Goal: Task Accomplishment & Management: Use online tool/utility

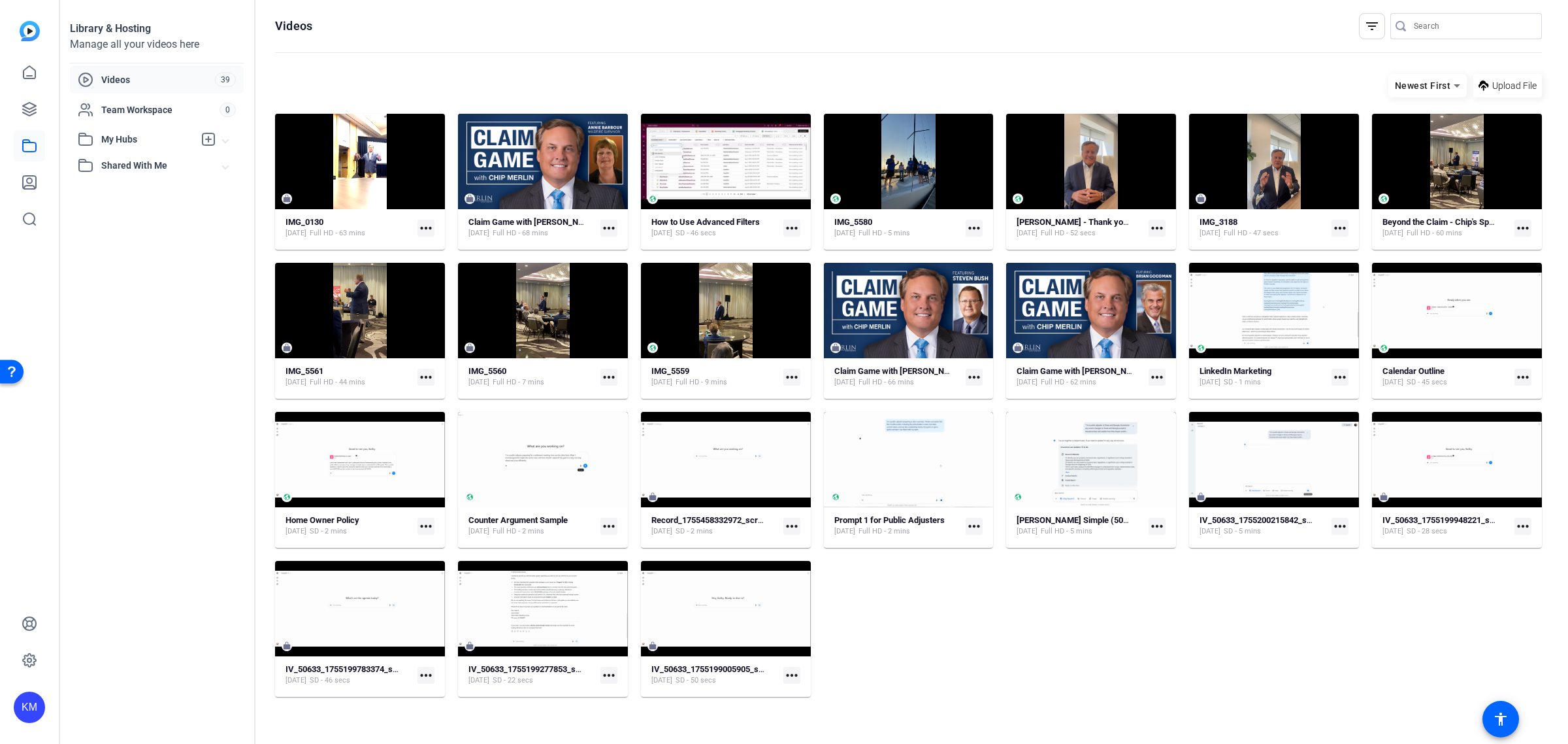
click at [425, 224] on mat-icon "more_horiz" at bounding box center [426, 228] width 17 height 17
click at [374, 188] on div at bounding box center [784, 372] width 1568 height 744
click at [378, 161] on icon at bounding box center [380, 161] width 11 height 16
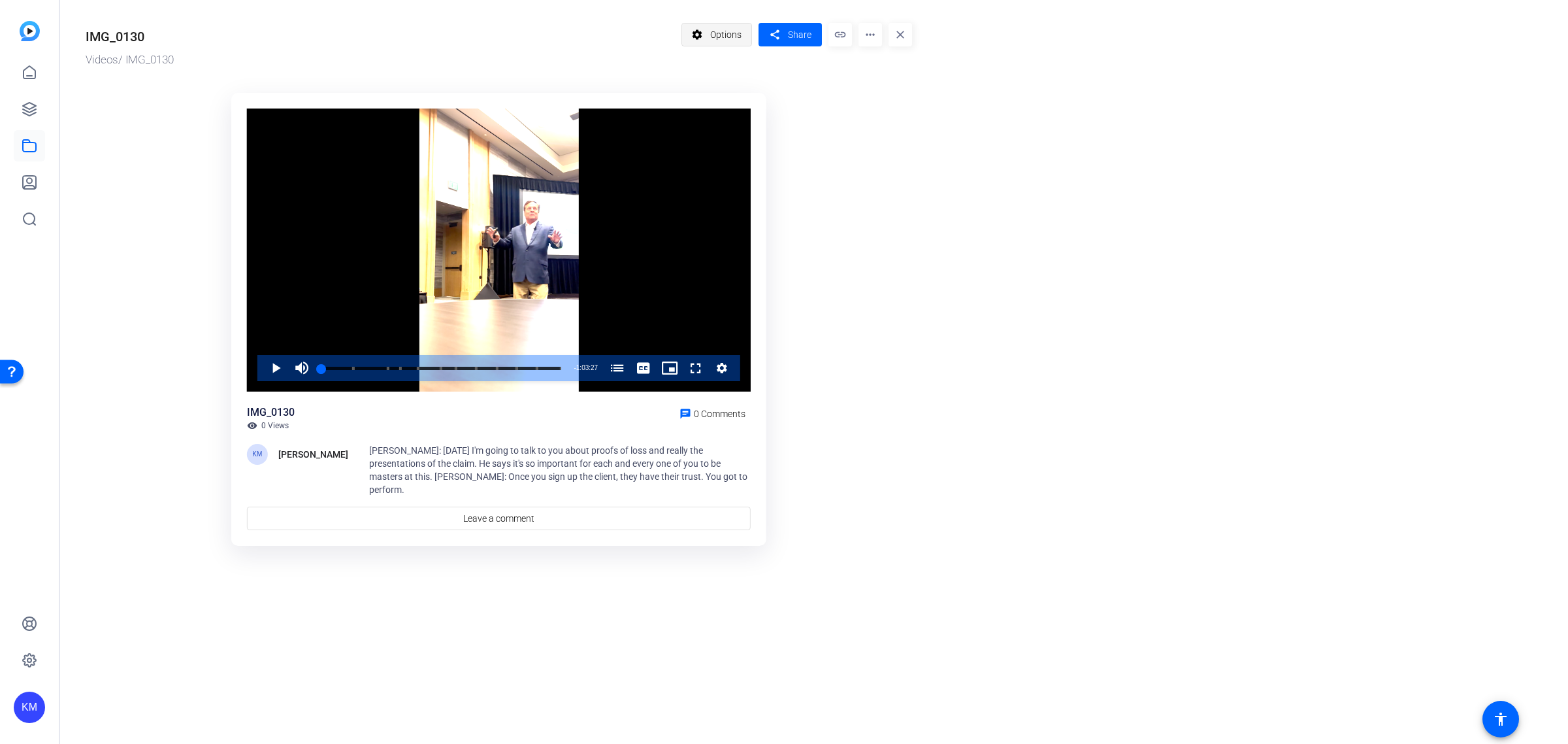
click at [733, 37] on span "Options" at bounding box center [725, 34] width 31 height 25
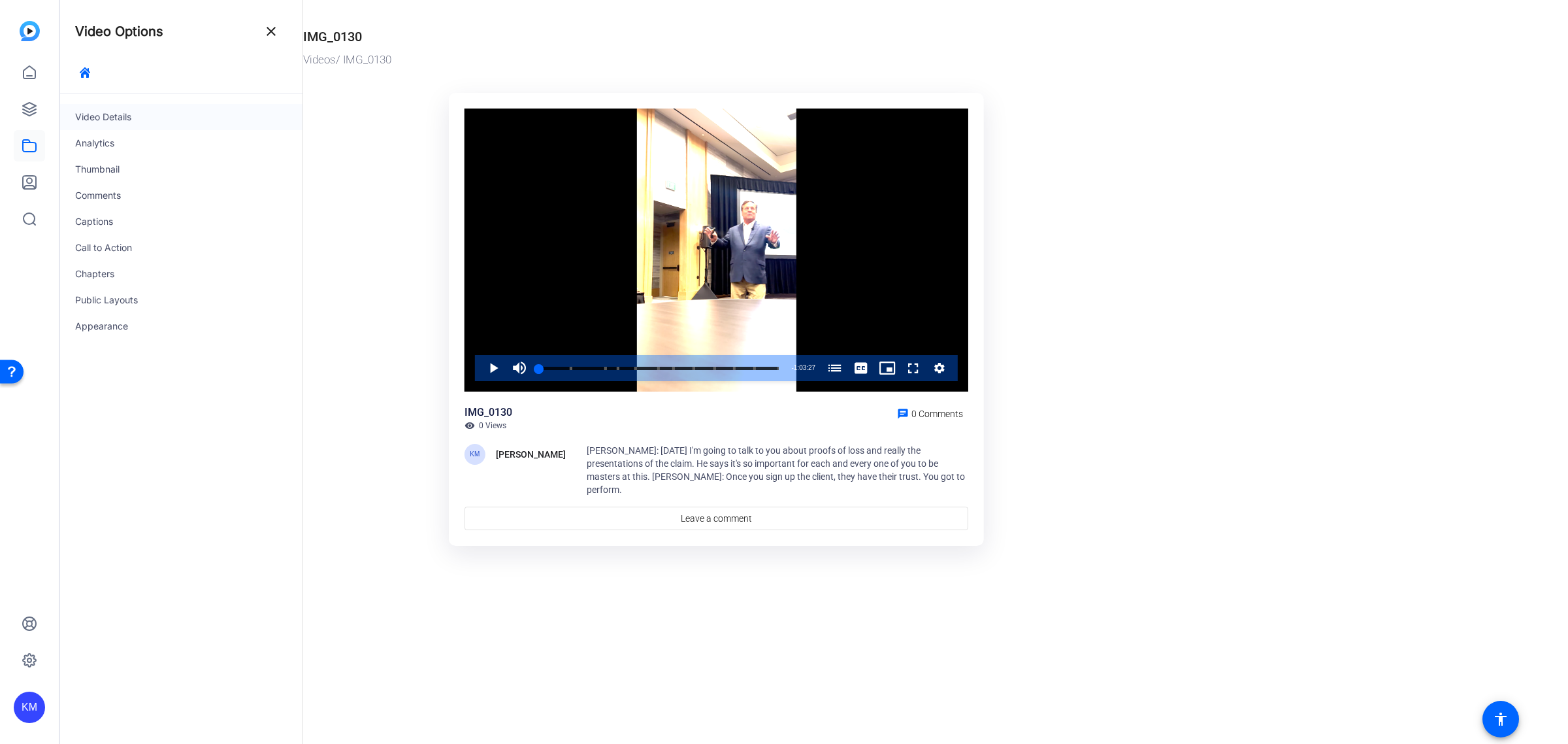
click at [185, 111] on div "Video Details" at bounding box center [181, 117] width 243 height 26
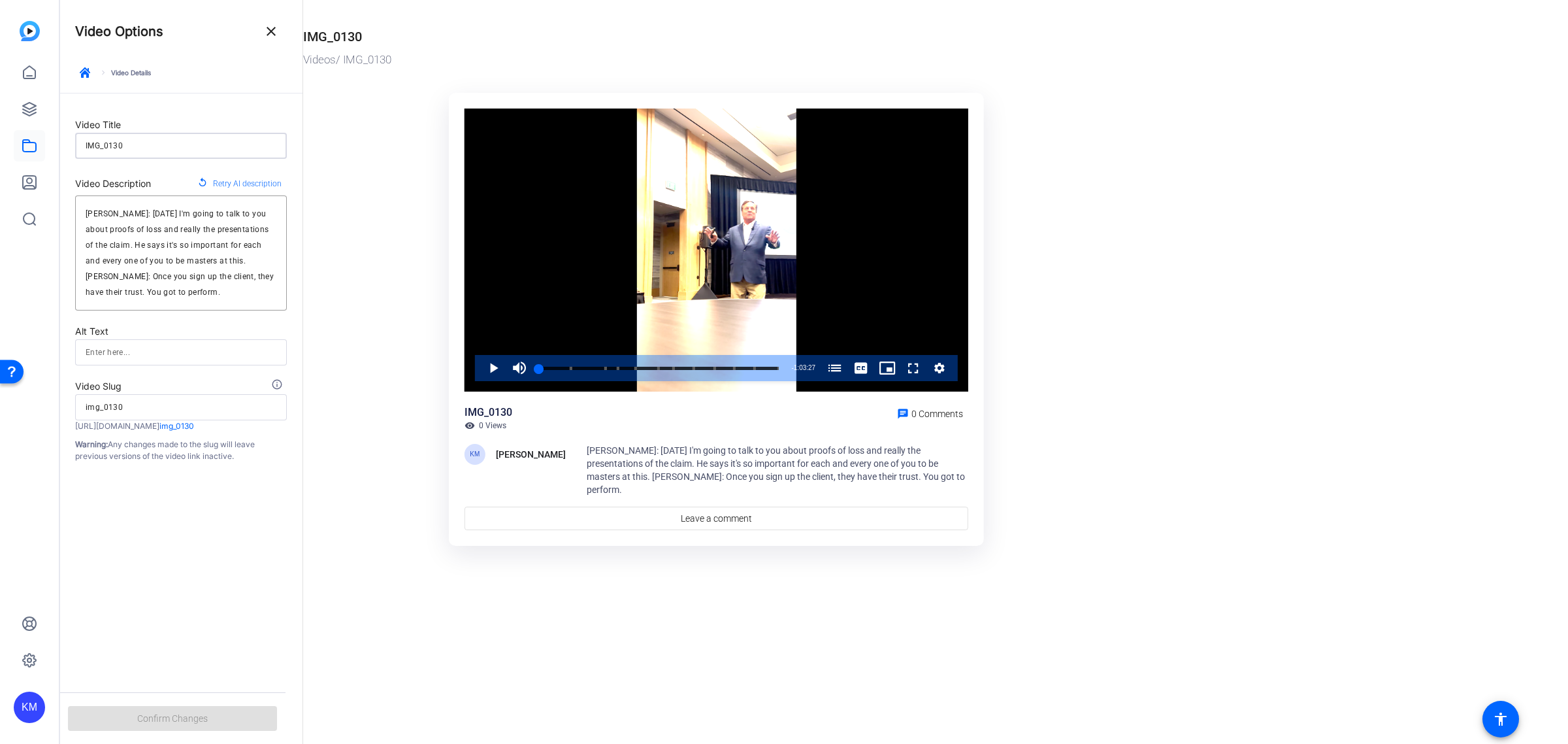
click at [185, 147] on input "IMG_0130" at bounding box center [181, 146] width 191 height 16
type input "T"
type input "t"
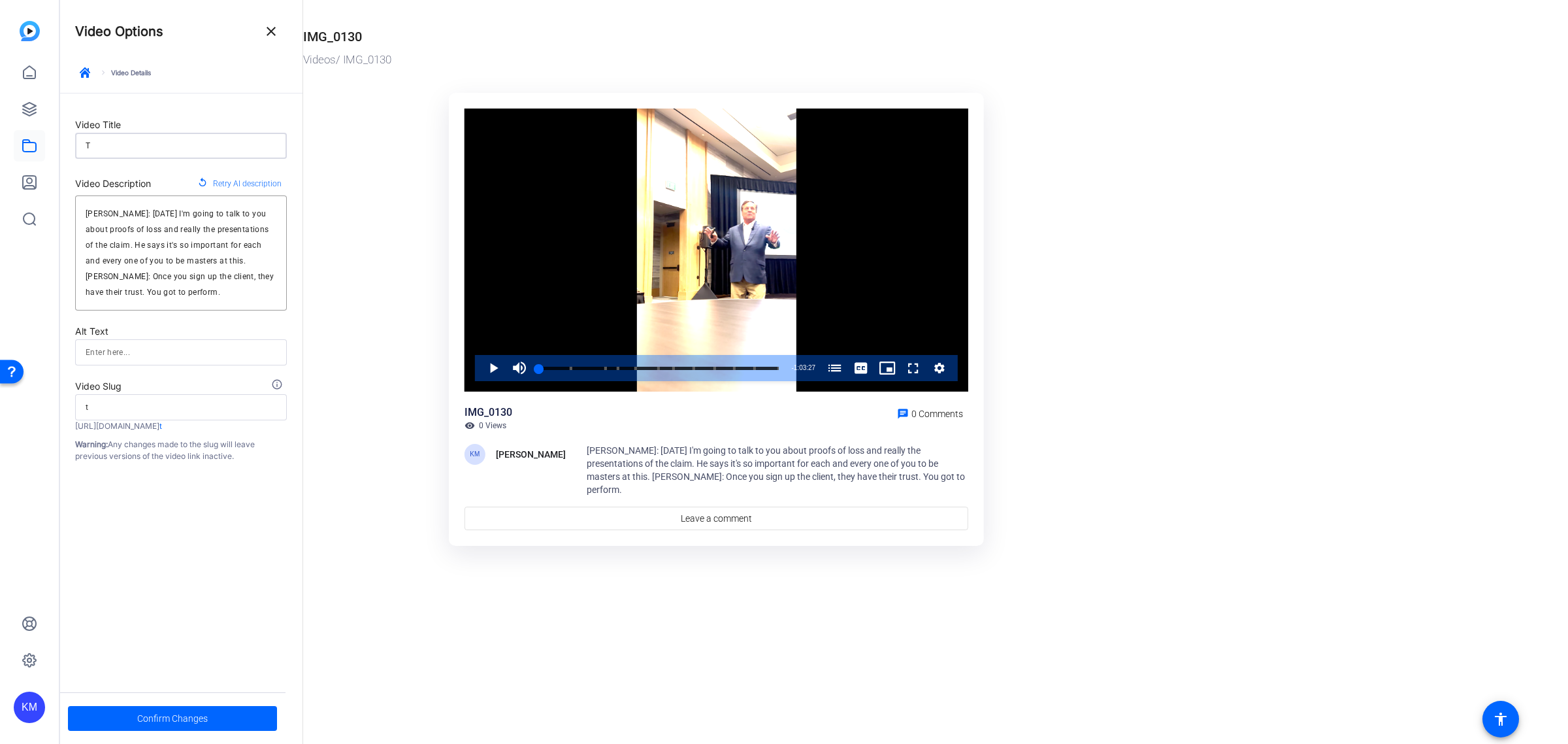
type input "TA"
type input "ta"
type input "TAP"
type input "tap"
type input "TAPI"
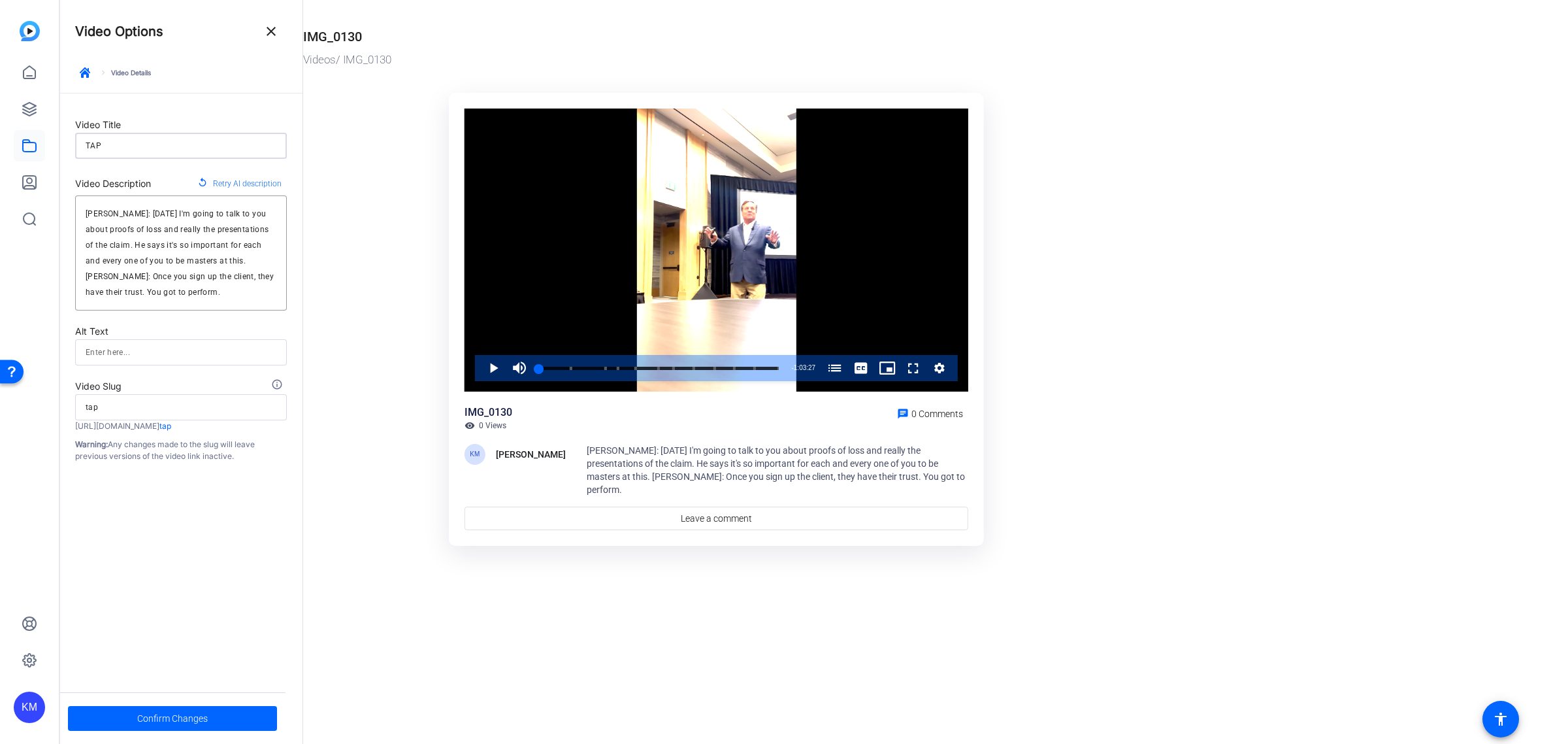
type input "tapi"
type input "[PERSON_NAME]"
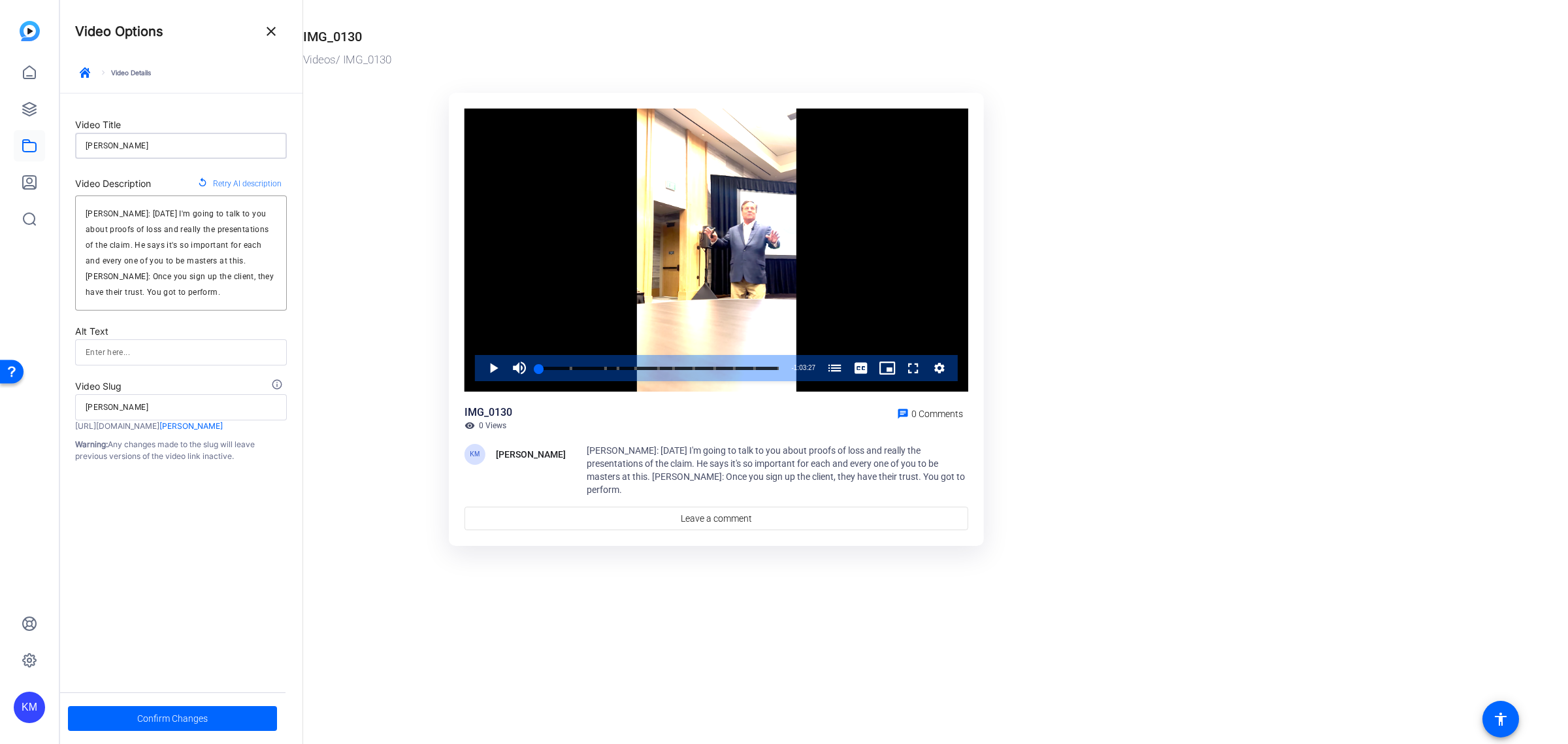
type input "[PERSON_NAME] F"
type input "[PERSON_NAME]-f"
type input "[PERSON_NAME]"
type input "tapia-fa"
type input "[PERSON_NAME] Fal"
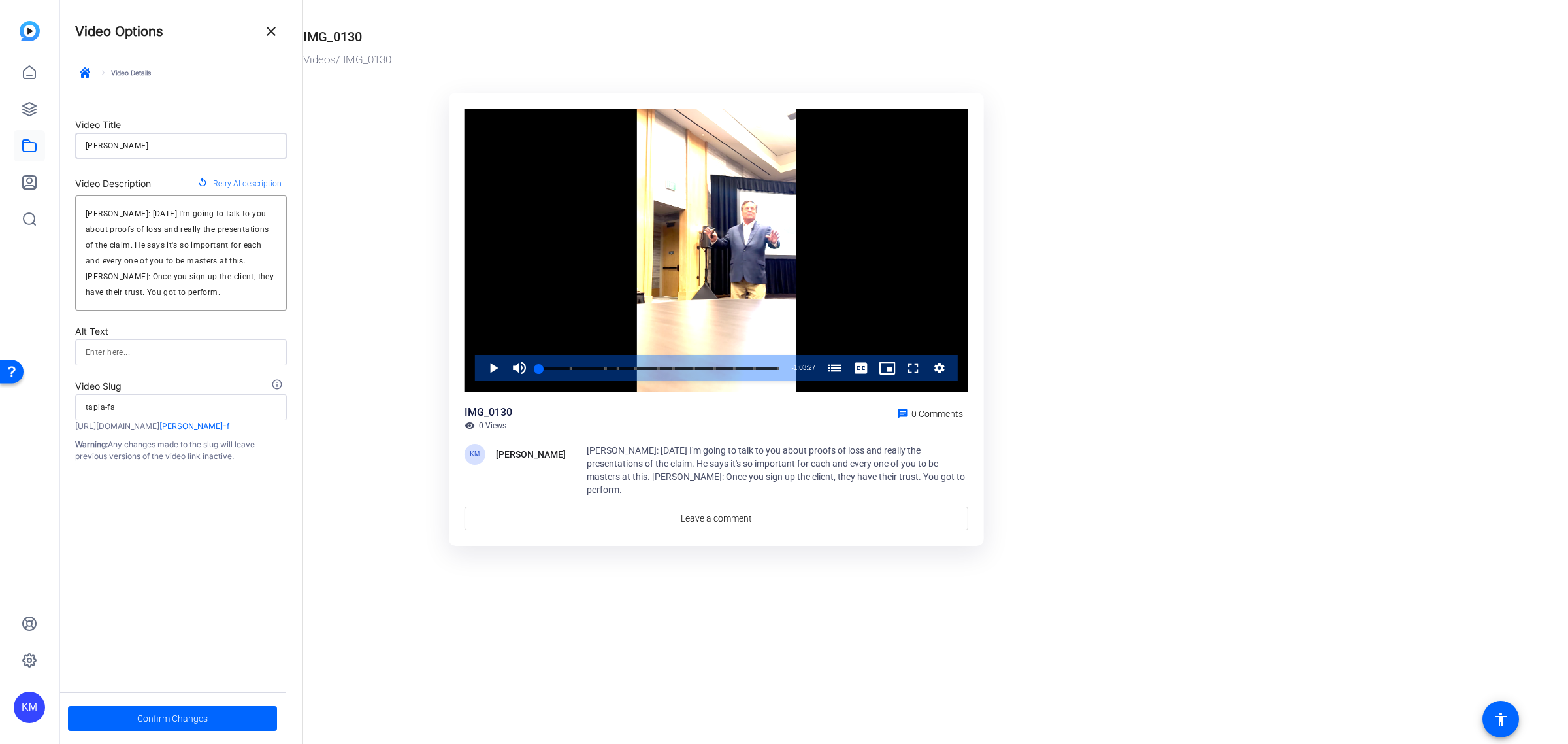
type input "[PERSON_NAME]-fal"
type input "[PERSON_NAME] Fall"
type input "[PERSON_NAME]-fall"
type input "[PERSON_NAME] Fall"
type input "[PERSON_NAME]-fall"
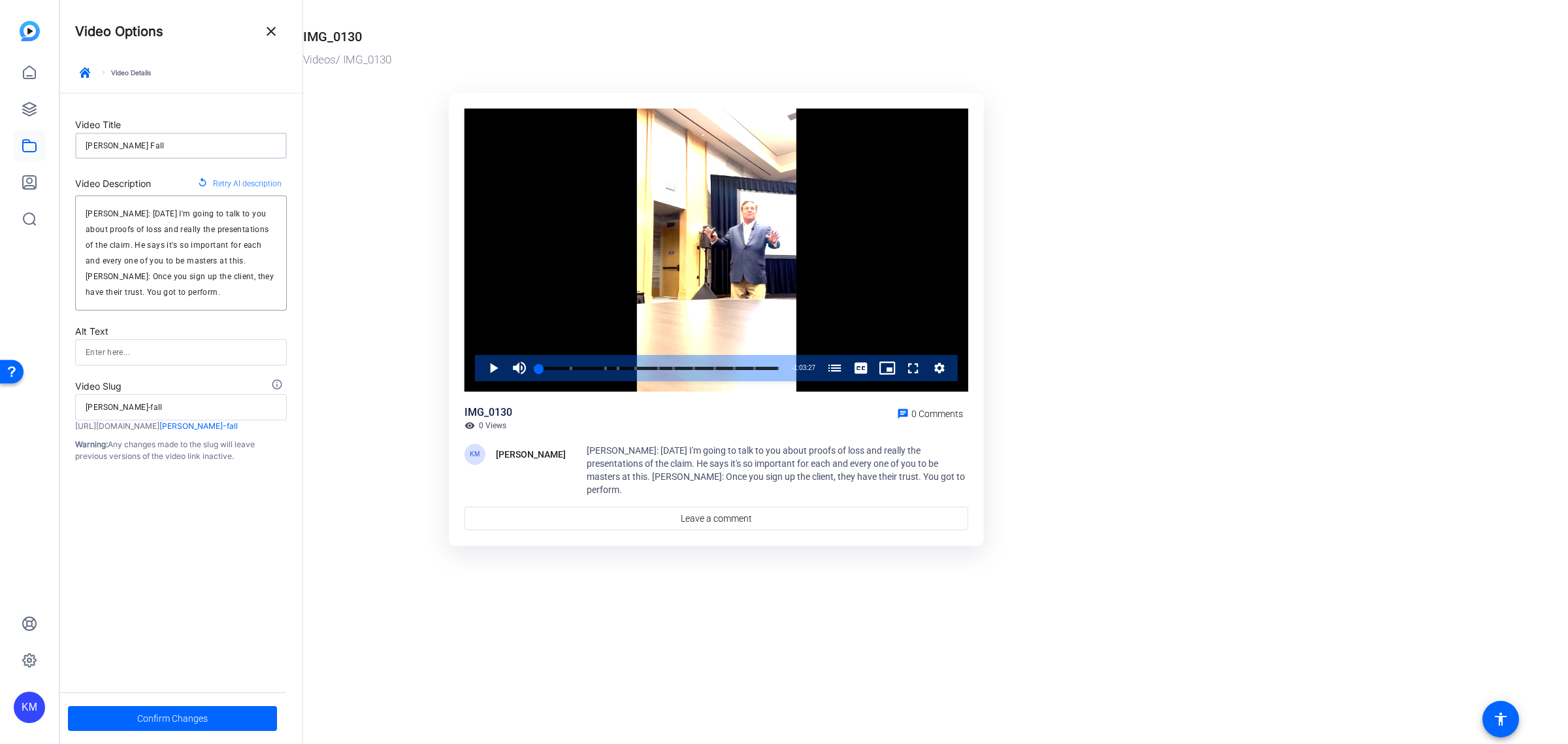
type input "[PERSON_NAME] Fall 2"
type input "[PERSON_NAME]-fall-2"
type input "[PERSON_NAME] Fall 20"
type input "[PERSON_NAME]-fall-20"
type input "[PERSON_NAME] Fall 202"
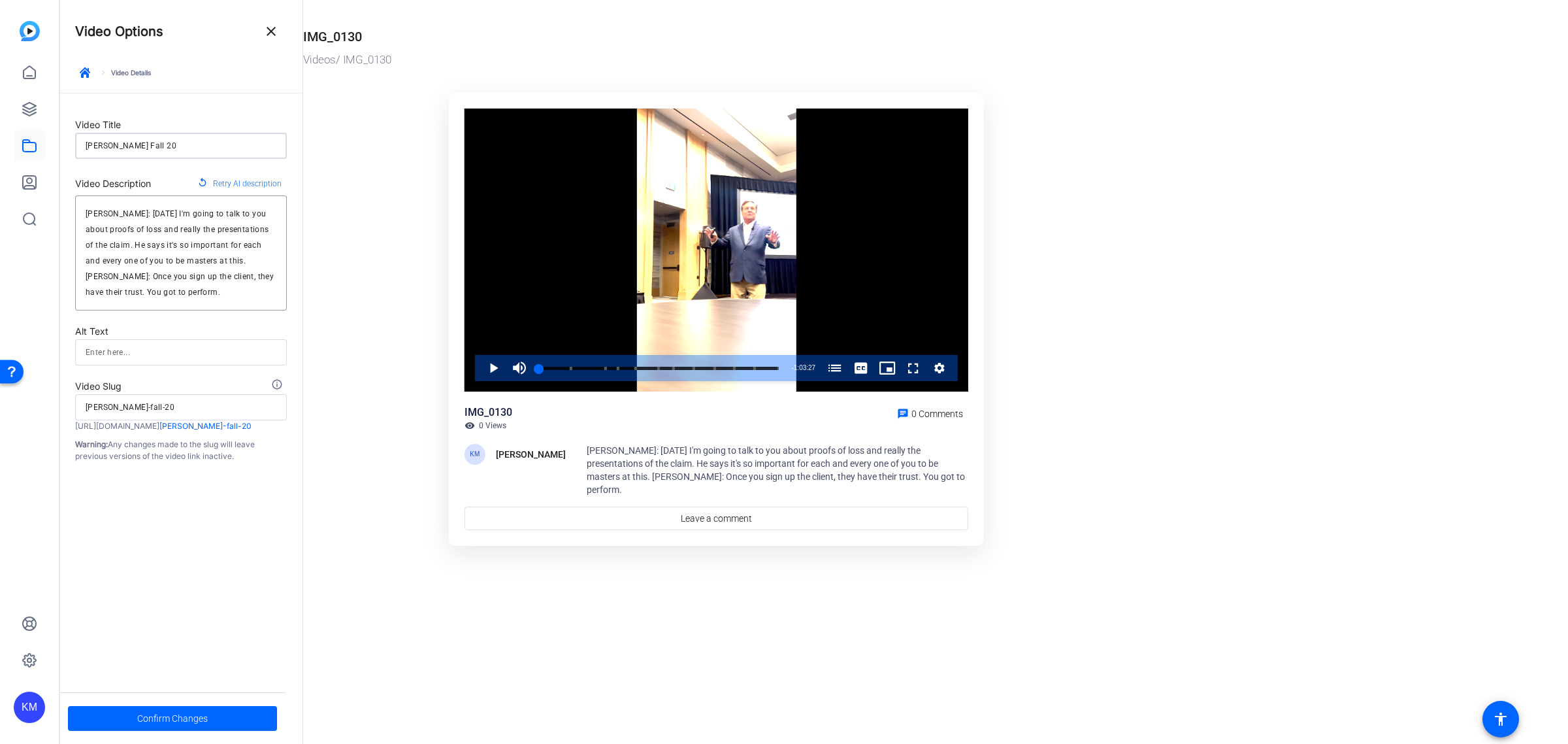
type input "[PERSON_NAME]-fall-202"
type input "[PERSON_NAME] Fall 2025"
type input "[PERSON_NAME]-fall-2025"
type input "[PERSON_NAME] Fall 2025"
click at [80, 69] on icon "button" at bounding box center [85, 72] width 11 height 11
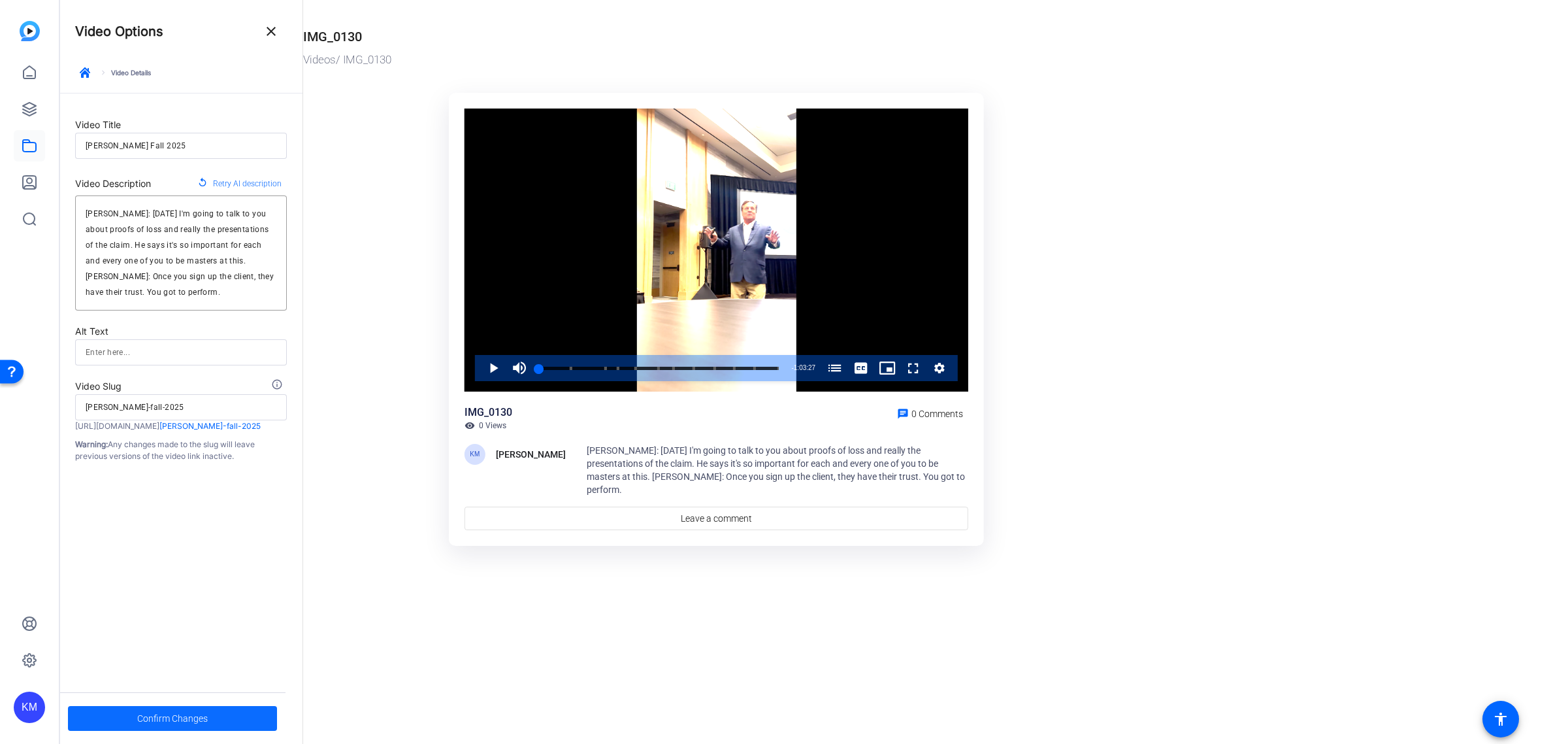
click at [217, 706] on span at bounding box center [172, 718] width 209 height 31
click at [85, 67] on icon "button" at bounding box center [85, 72] width 11 height 11
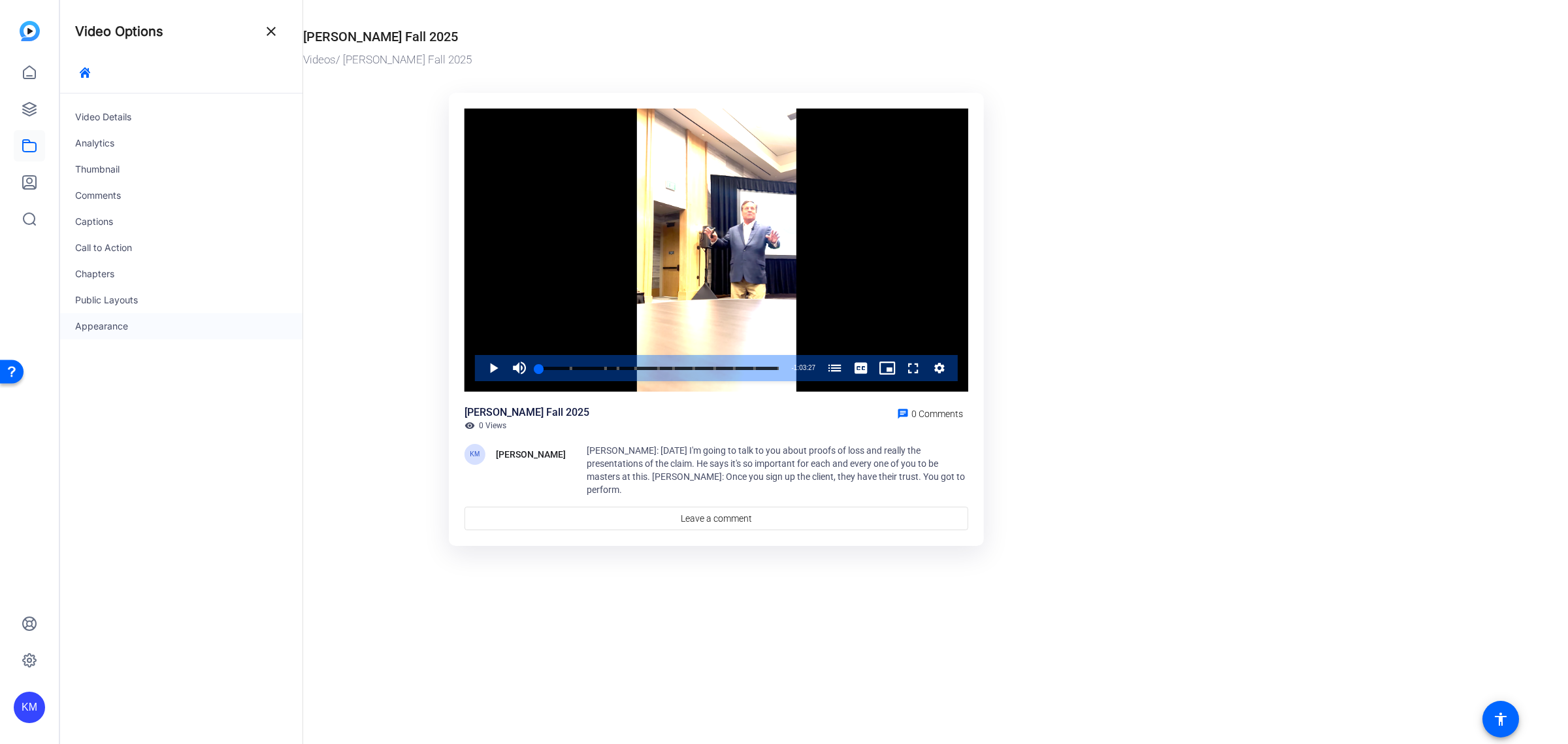
click at [116, 329] on div "Appearance" at bounding box center [181, 326] width 243 height 26
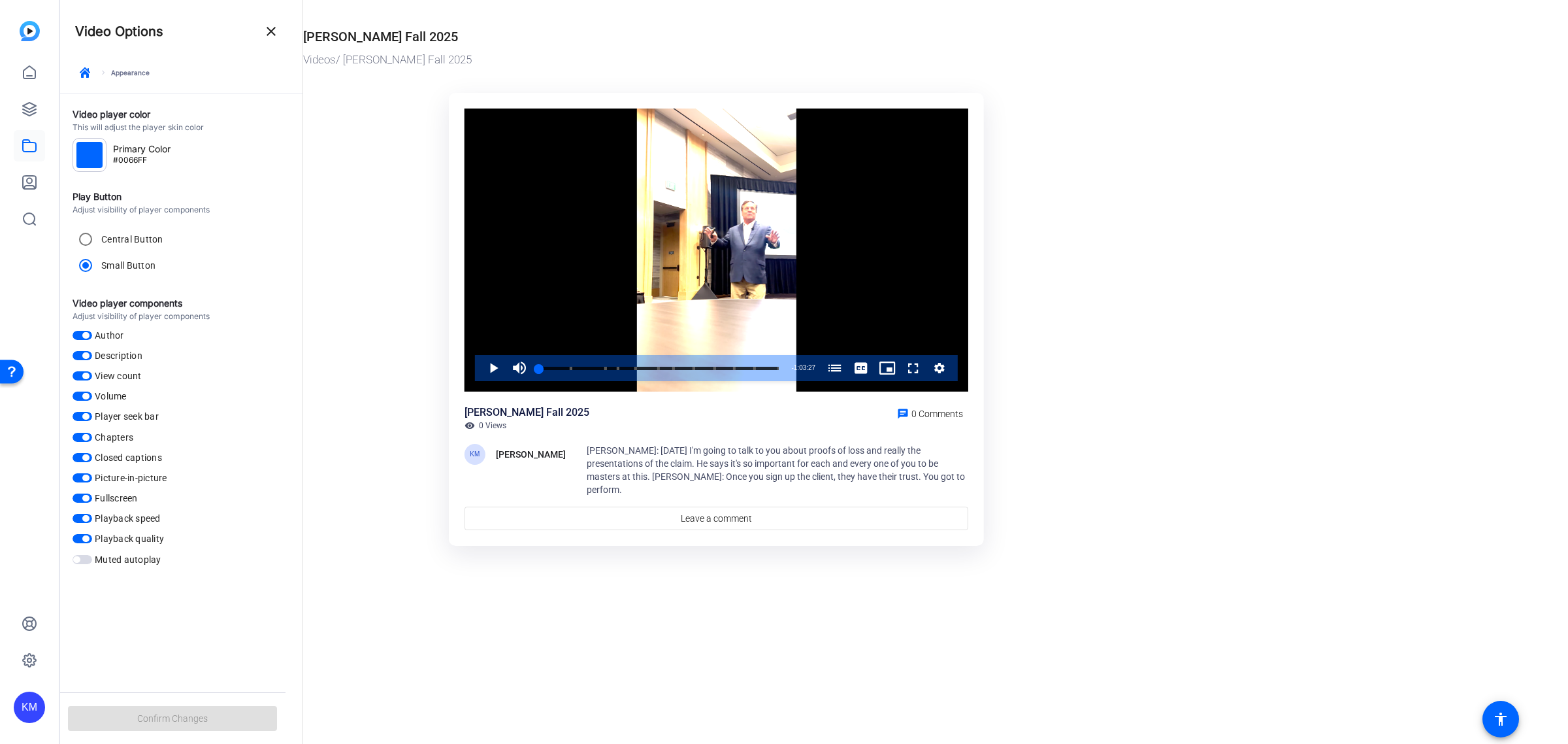
click at [80, 334] on span "button" at bounding box center [82, 335] width 20 height 9
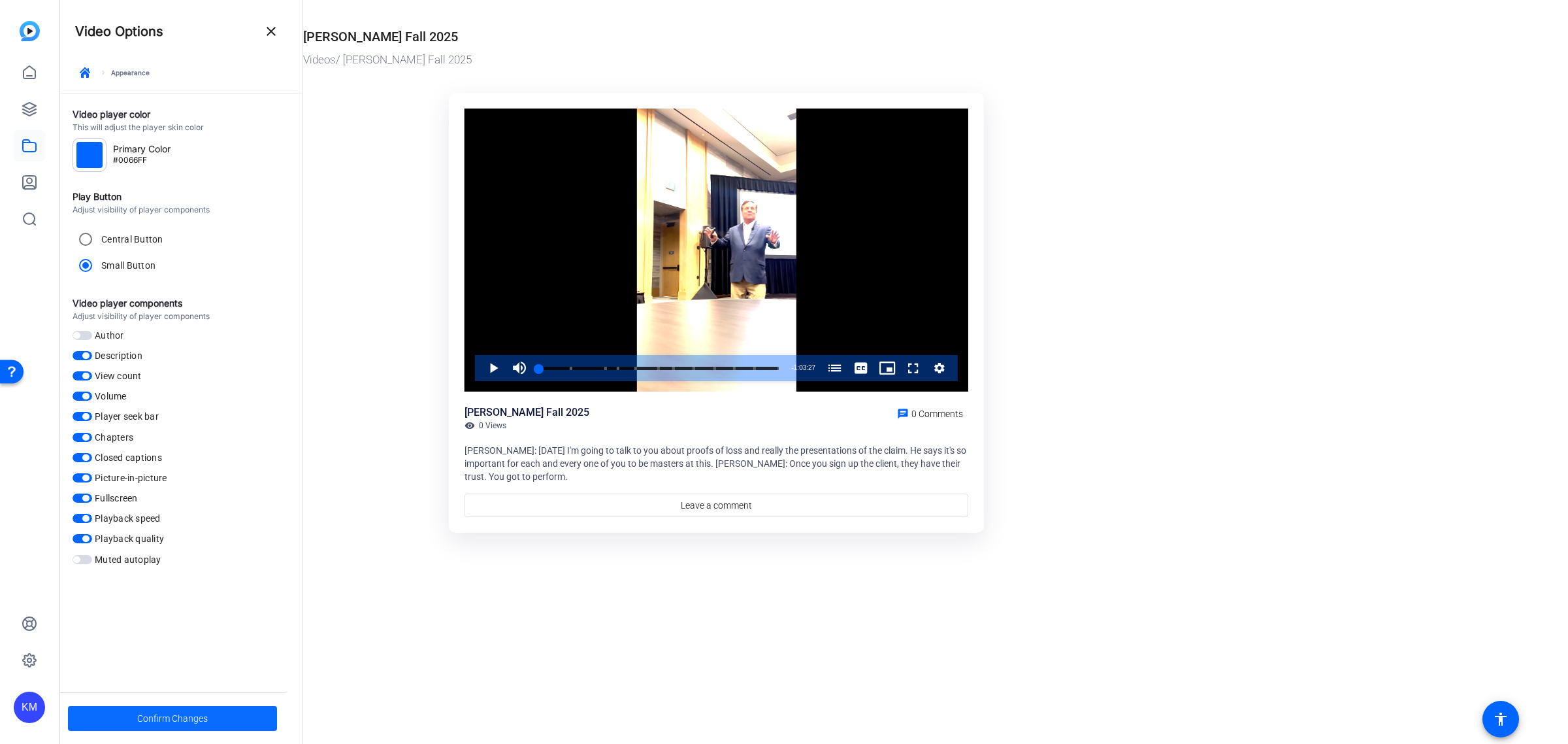
click at [163, 720] on span "Confirm Changes" at bounding box center [172, 718] width 71 height 25
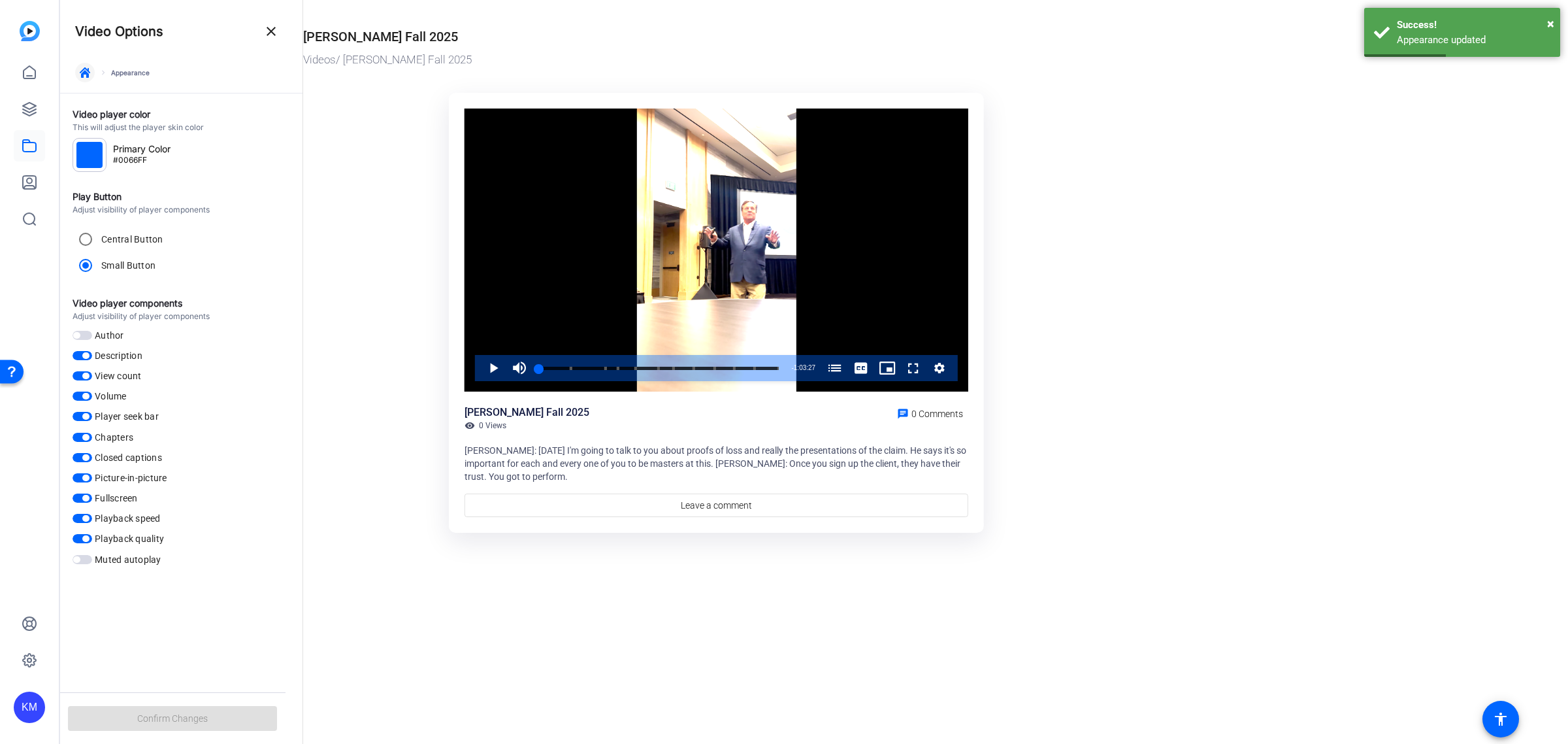
click at [83, 67] on icon "button" at bounding box center [85, 72] width 11 height 11
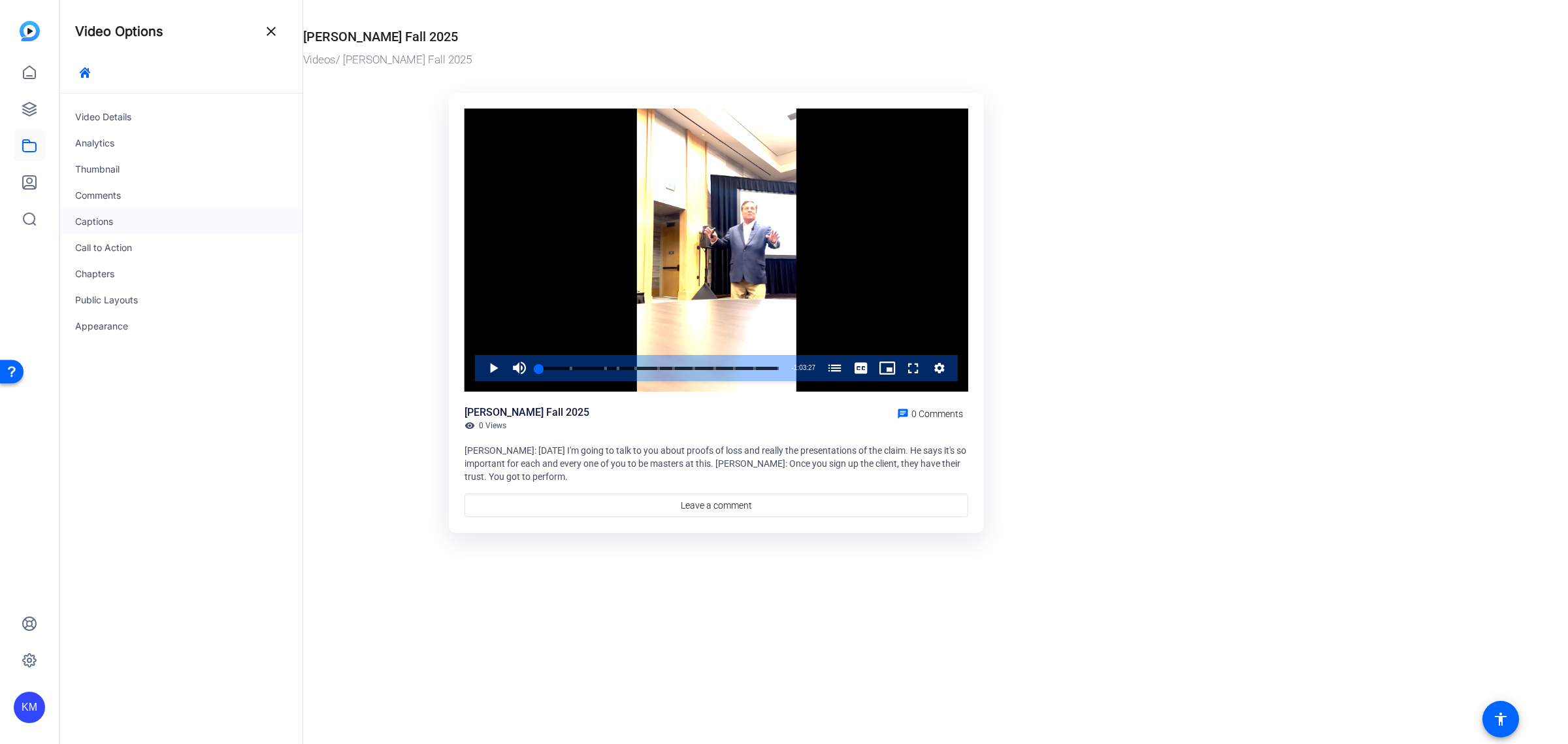
click at [98, 217] on div "Captions" at bounding box center [181, 221] width 243 height 26
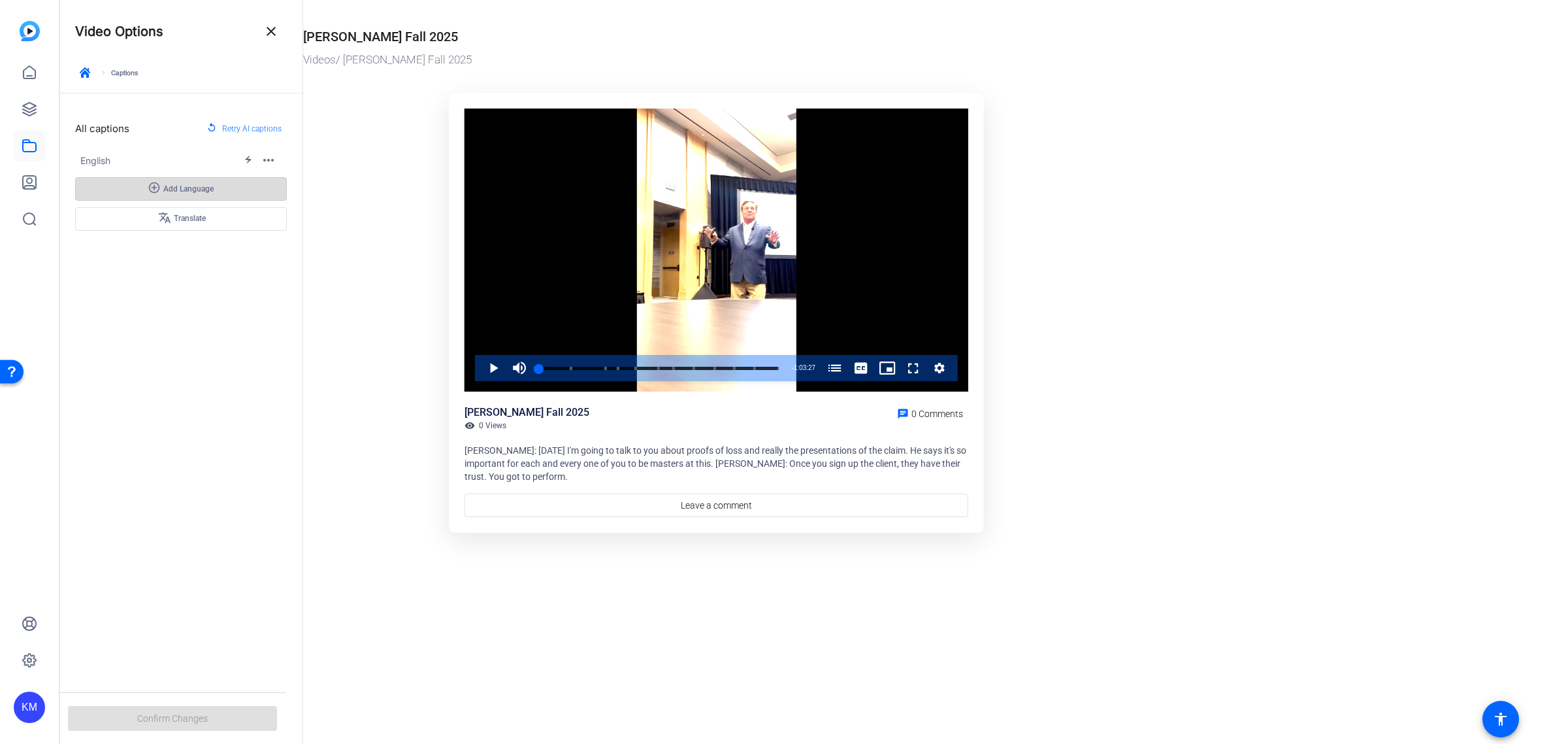
click at [230, 181] on span at bounding box center [181, 188] width 210 height 31
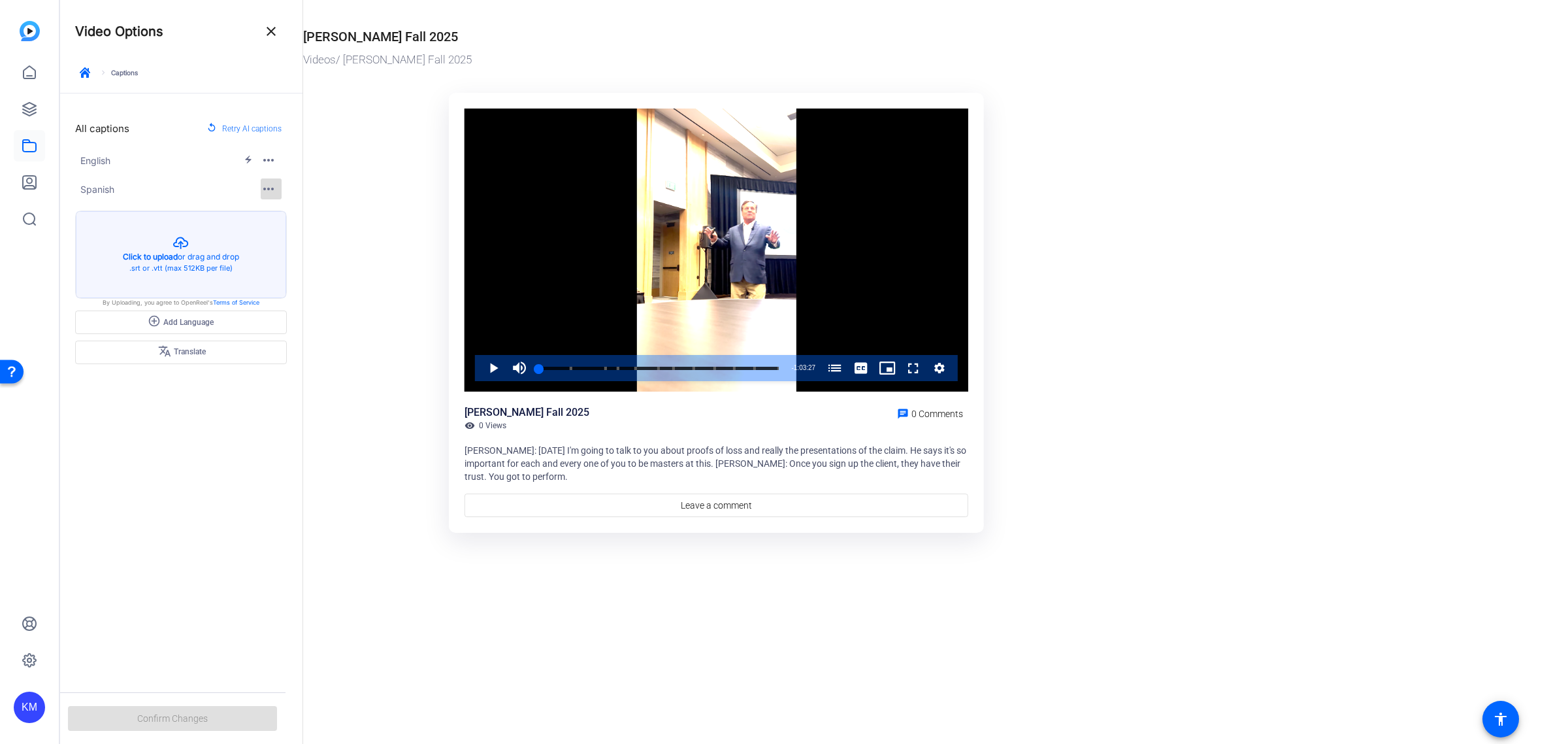
click at [272, 185] on mat-icon "more_horiz" at bounding box center [268, 188] width 16 height 16
click at [272, 185] on div at bounding box center [784, 372] width 1568 height 744
click at [266, 163] on mat-icon "more_horiz" at bounding box center [268, 160] width 16 height 16
click at [266, 163] on div at bounding box center [784, 372] width 1568 height 744
click at [246, 162] on mat-icon "electric_bolt" at bounding box center [252, 160] width 17 height 11
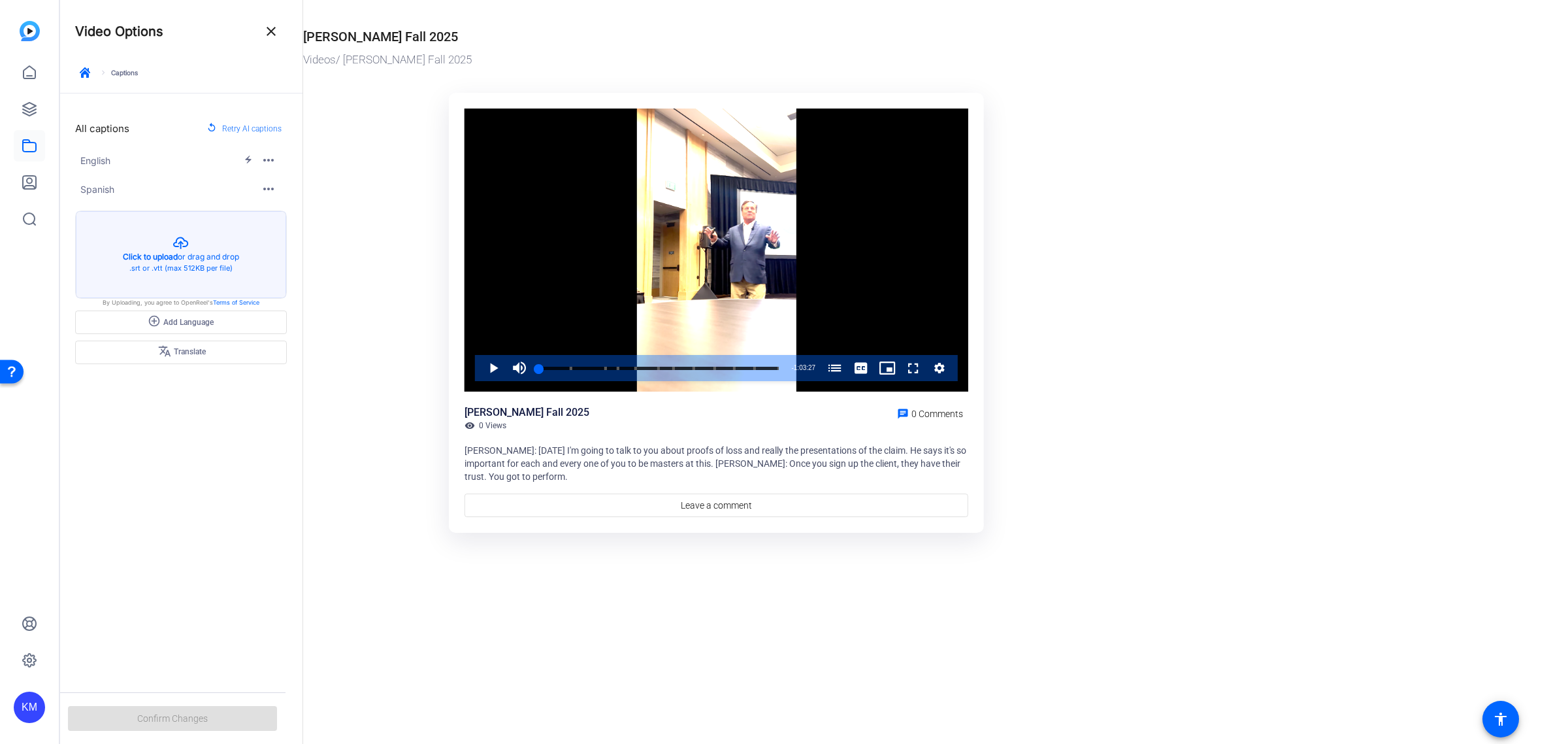
click at [162, 160] on span "English" at bounding box center [162, 160] width 163 height 14
click at [99, 162] on span "English" at bounding box center [162, 160] width 163 height 14
click at [265, 122] on span "Retry AI captions" at bounding box center [252, 129] width 59 height 17
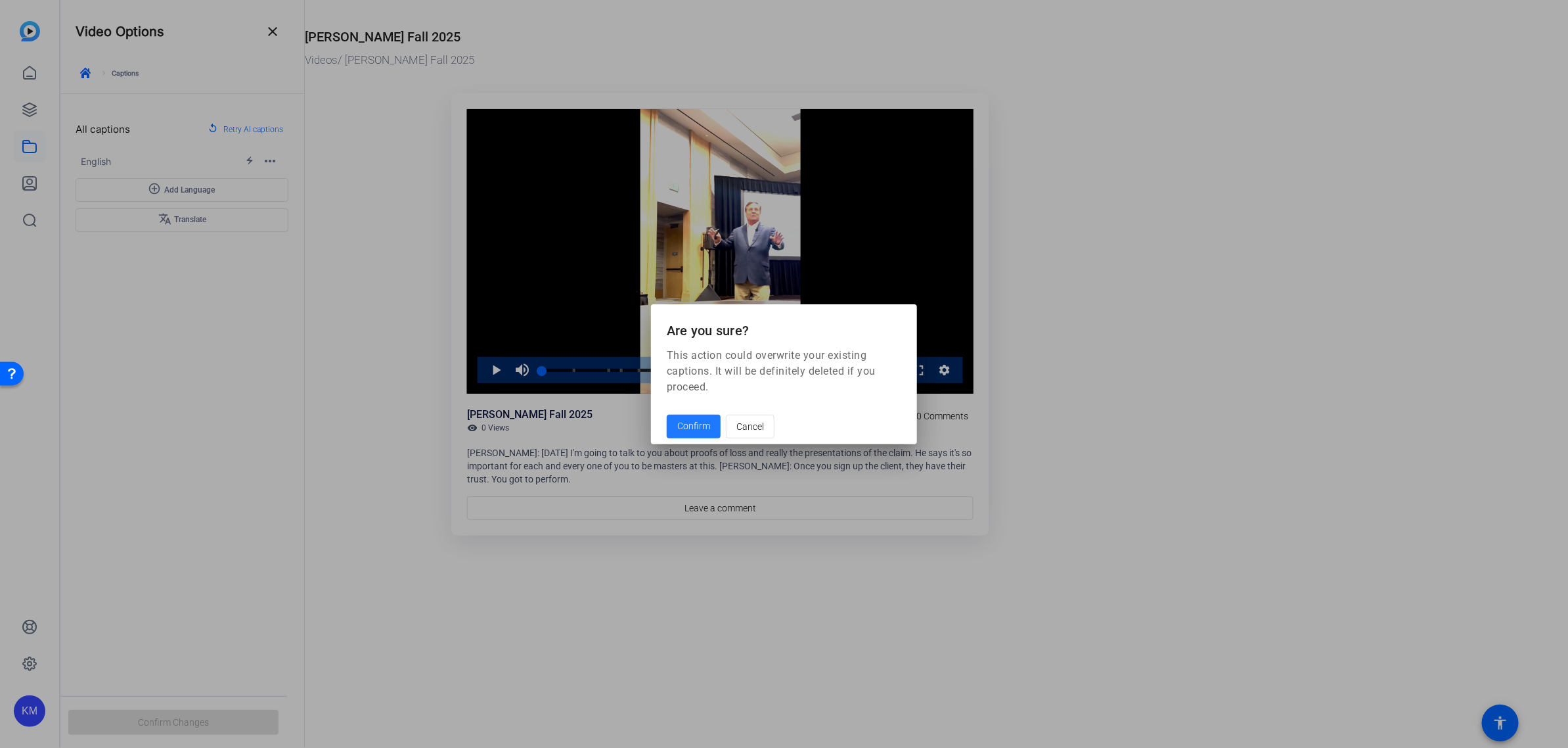
click at [680, 415] on span at bounding box center [693, 426] width 54 height 31
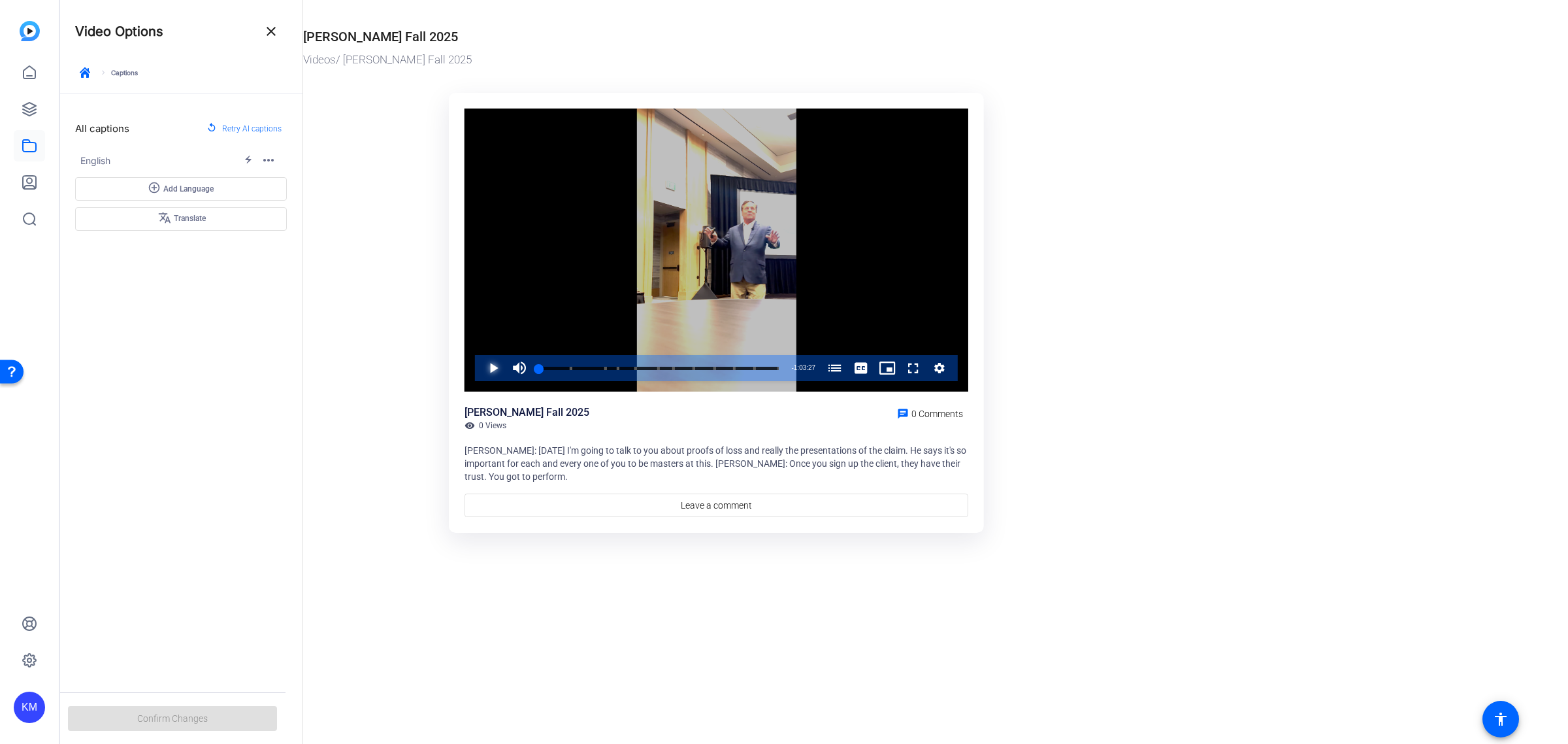
click at [480, 367] on span "Video Player" at bounding box center [480, 368] width 0 height 26
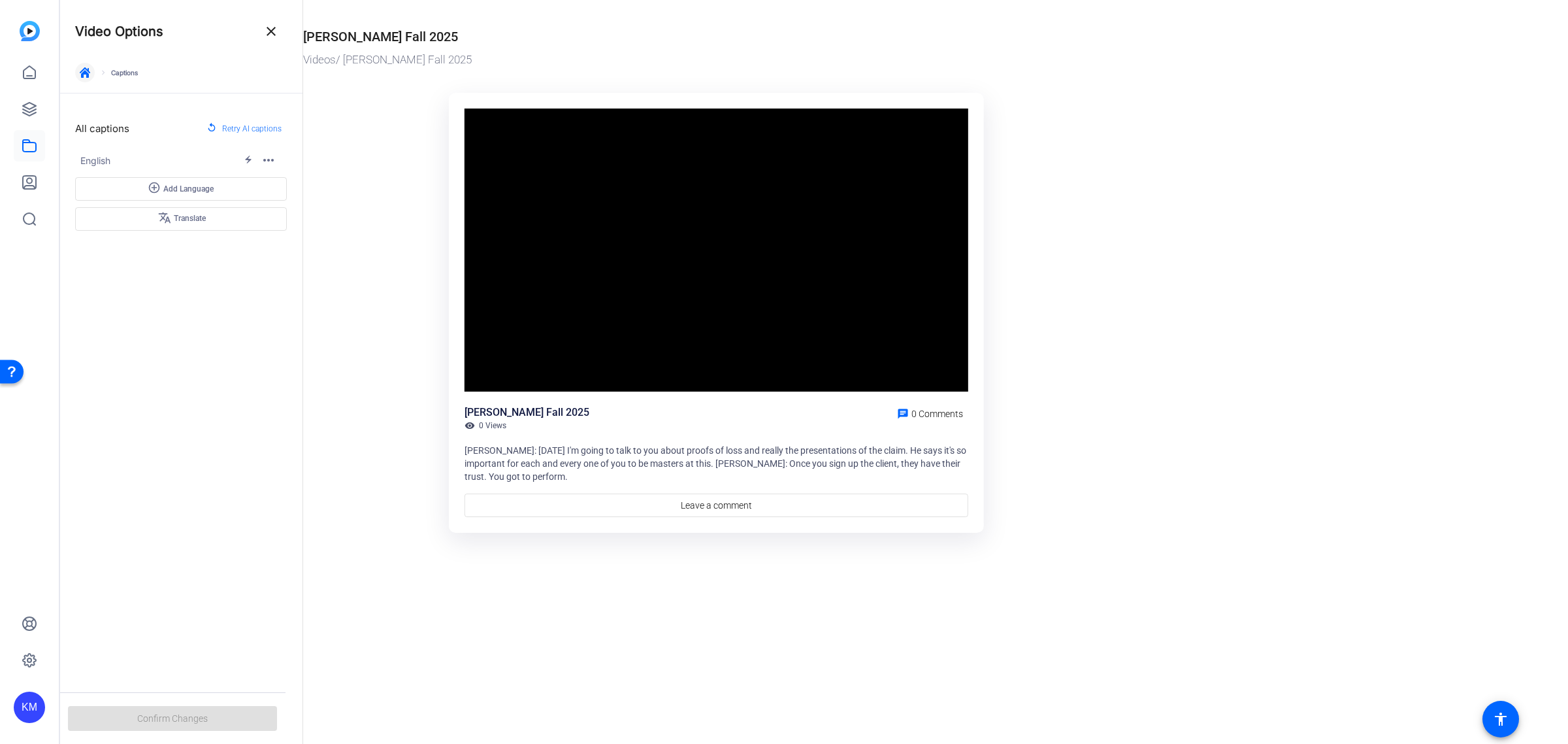
click at [86, 71] on icon "button" at bounding box center [85, 72] width 11 height 11
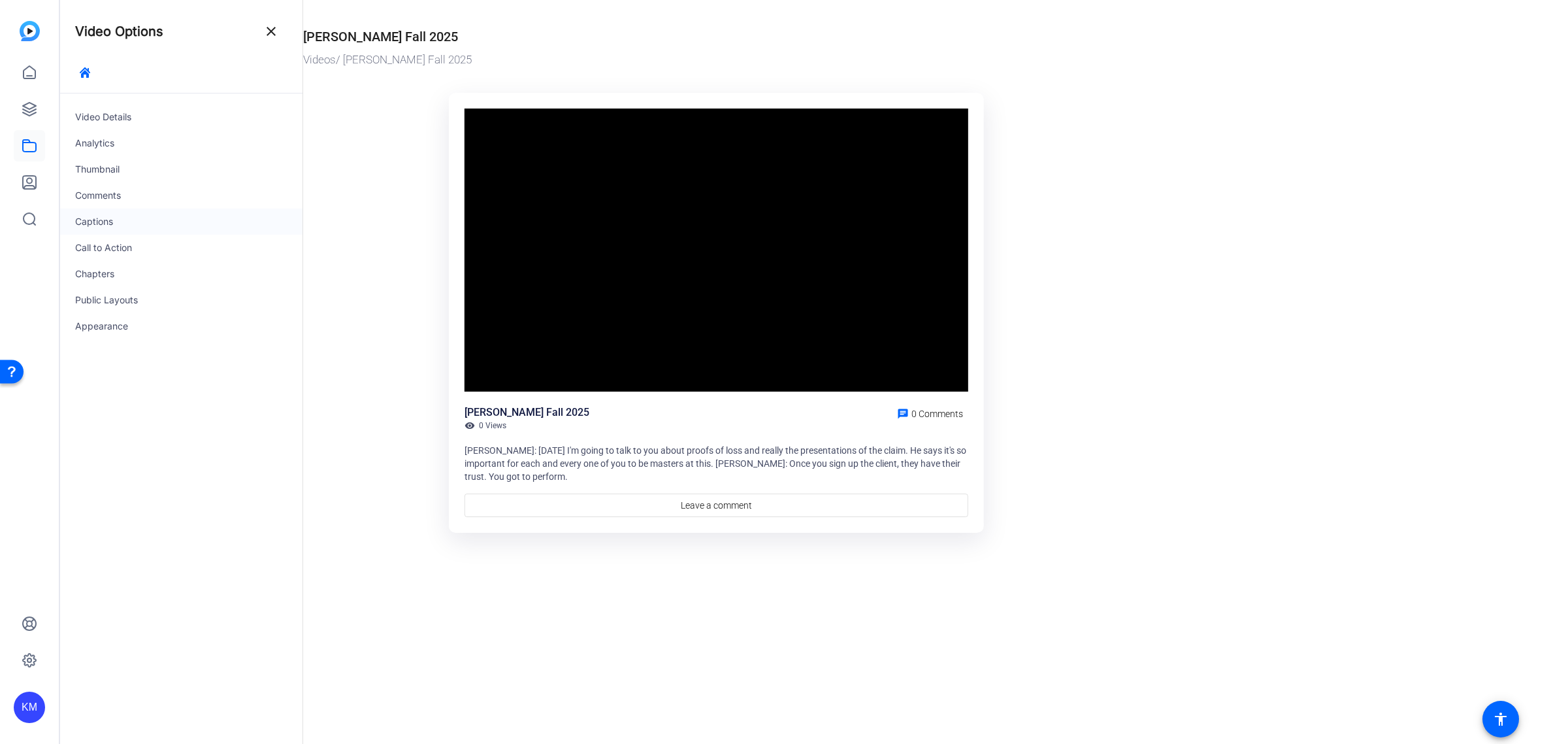
click at [122, 224] on div "Captions" at bounding box center [181, 221] width 243 height 26
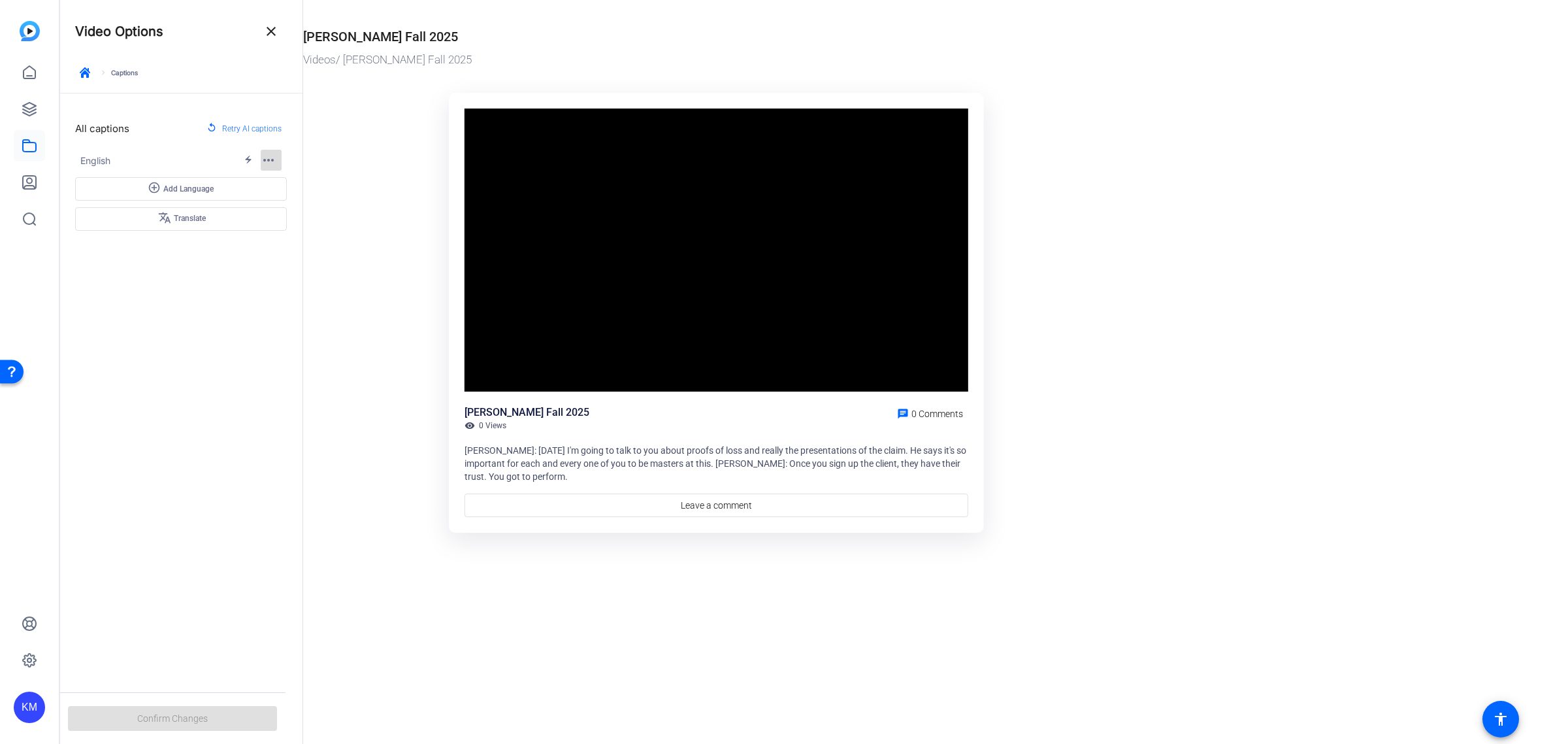
click at [266, 160] on mat-icon "more_horiz" at bounding box center [268, 160] width 16 height 16
click at [283, 180] on span "Edit" at bounding box center [278, 182] width 15 height 9
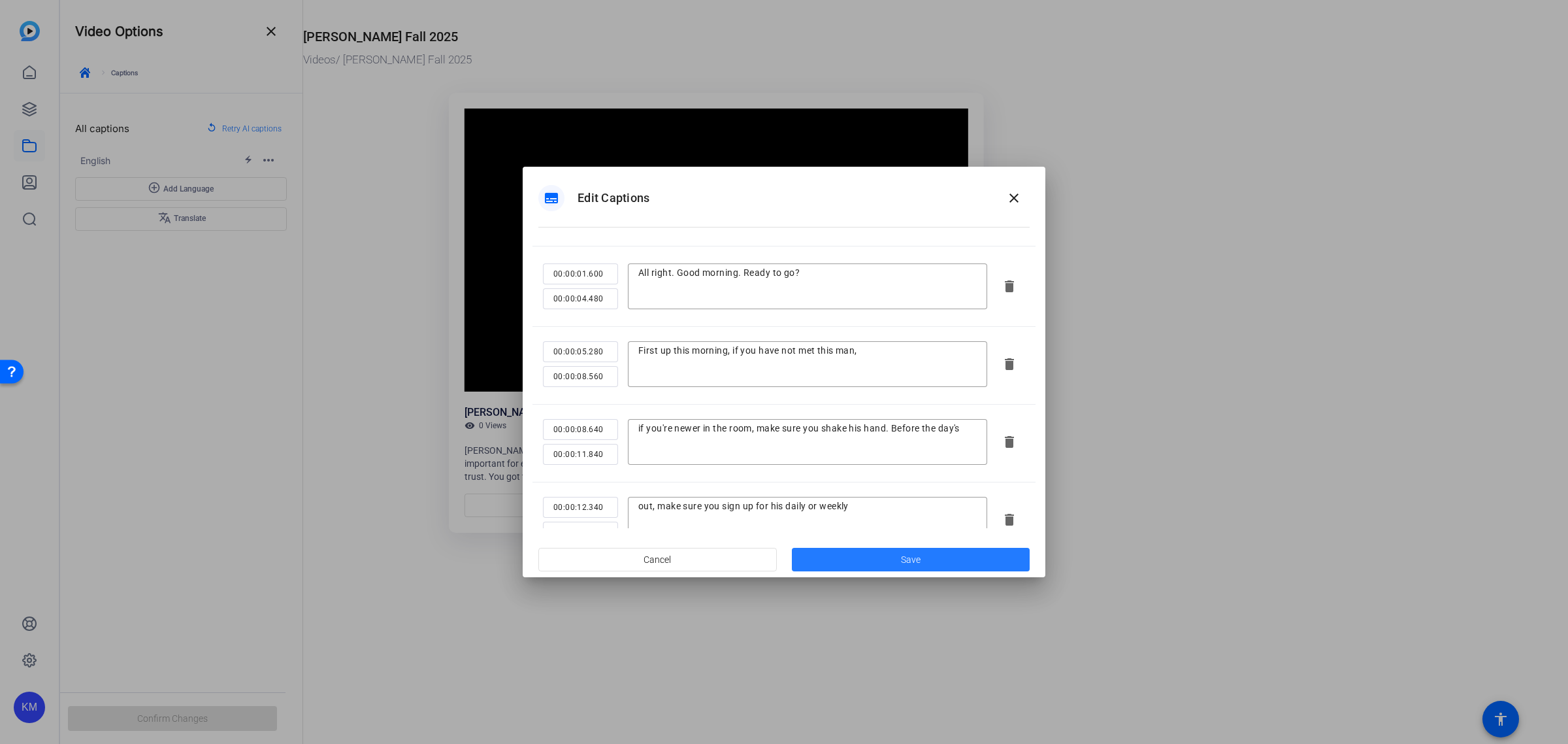
click at [904, 553] on span "Save" at bounding box center [911, 560] width 20 height 14
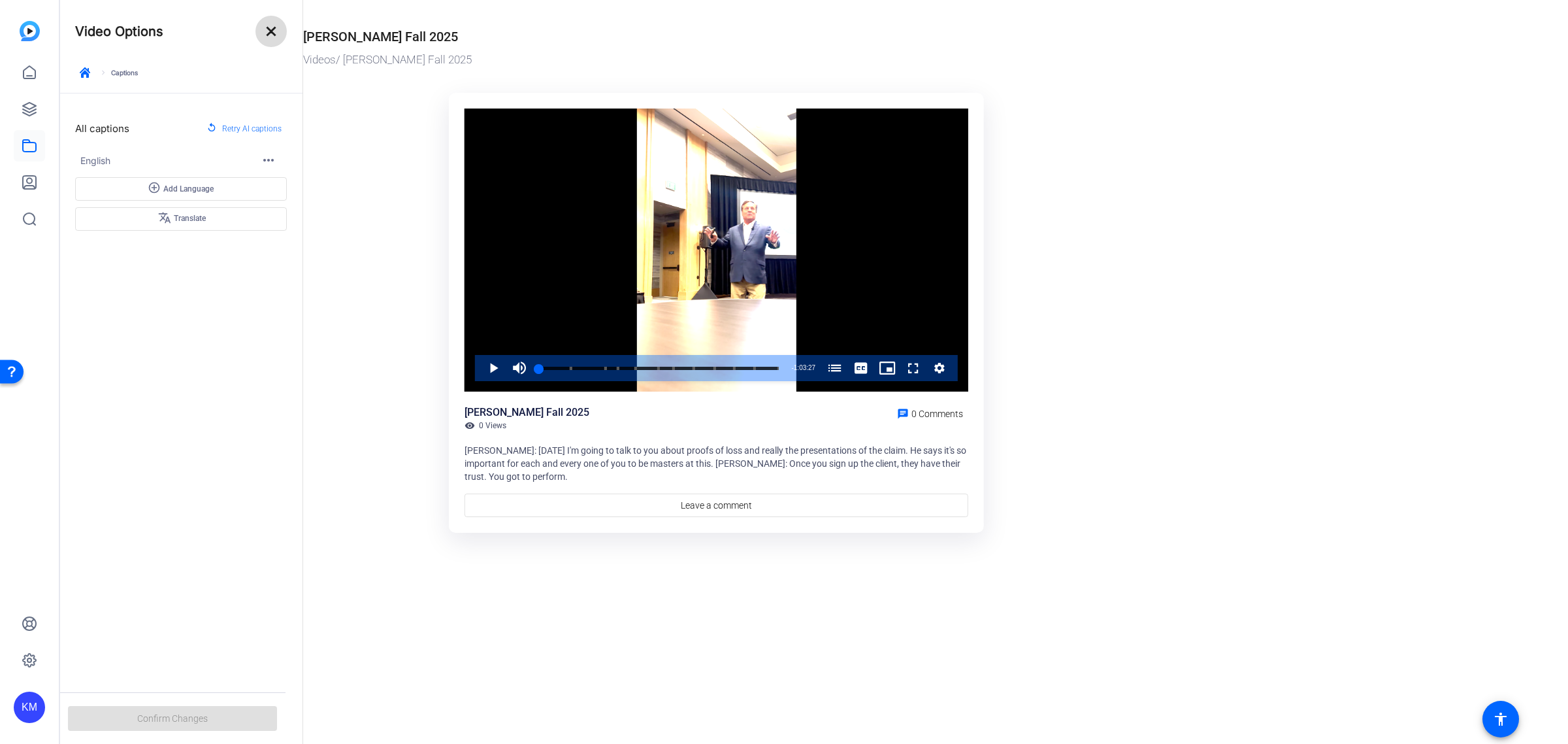
click at [266, 31] on mat-icon "close" at bounding box center [271, 31] width 16 height 16
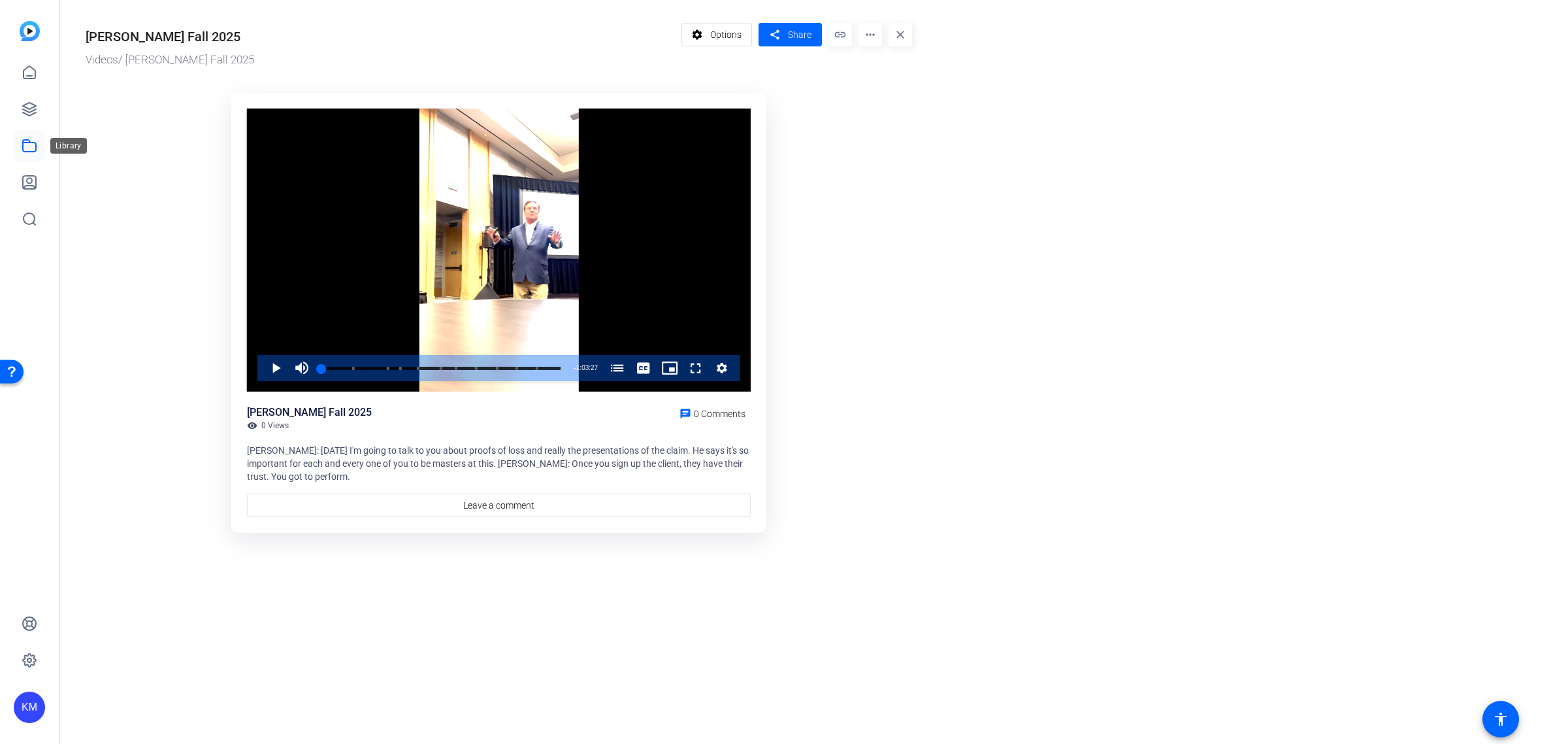
click at [34, 147] on icon at bounding box center [29, 146] width 16 height 16
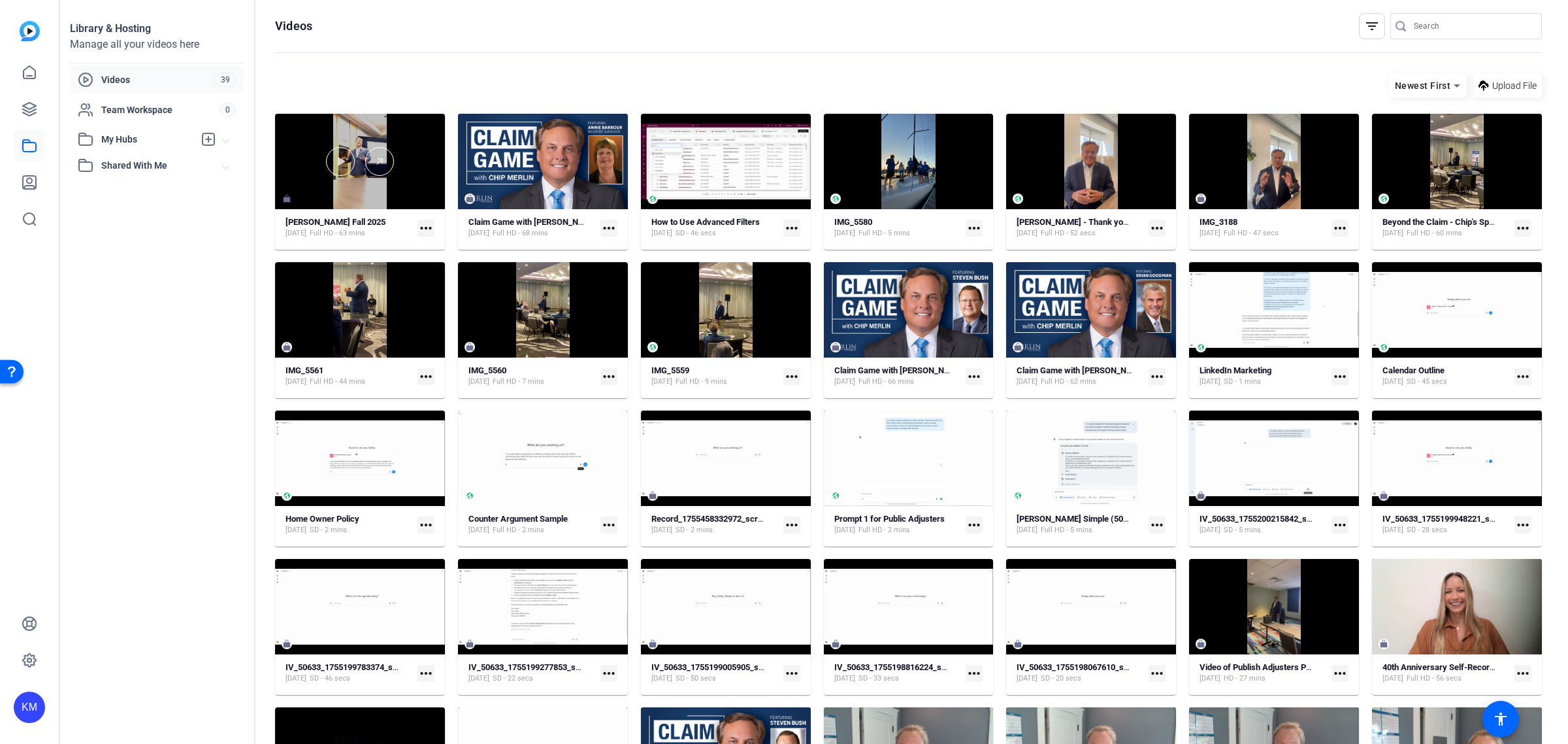
click at [410, 140] on div at bounding box center [360, 161] width 170 height 95
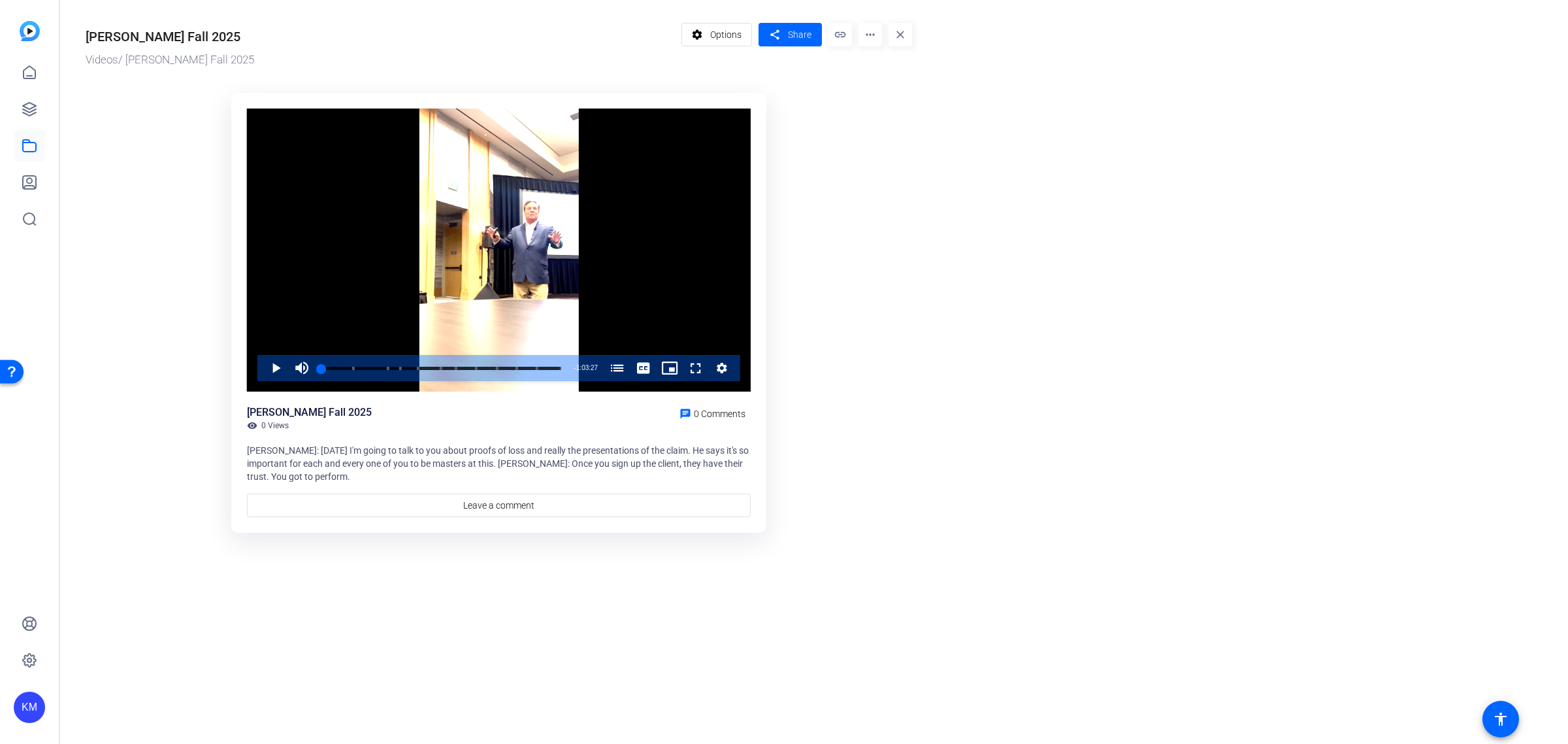
click at [864, 37] on mat-icon "more_horiz" at bounding box center [870, 34] width 24 height 24
click at [867, 36] on div at bounding box center [784, 372] width 1568 height 744
click at [708, 33] on span at bounding box center [717, 34] width 70 height 31
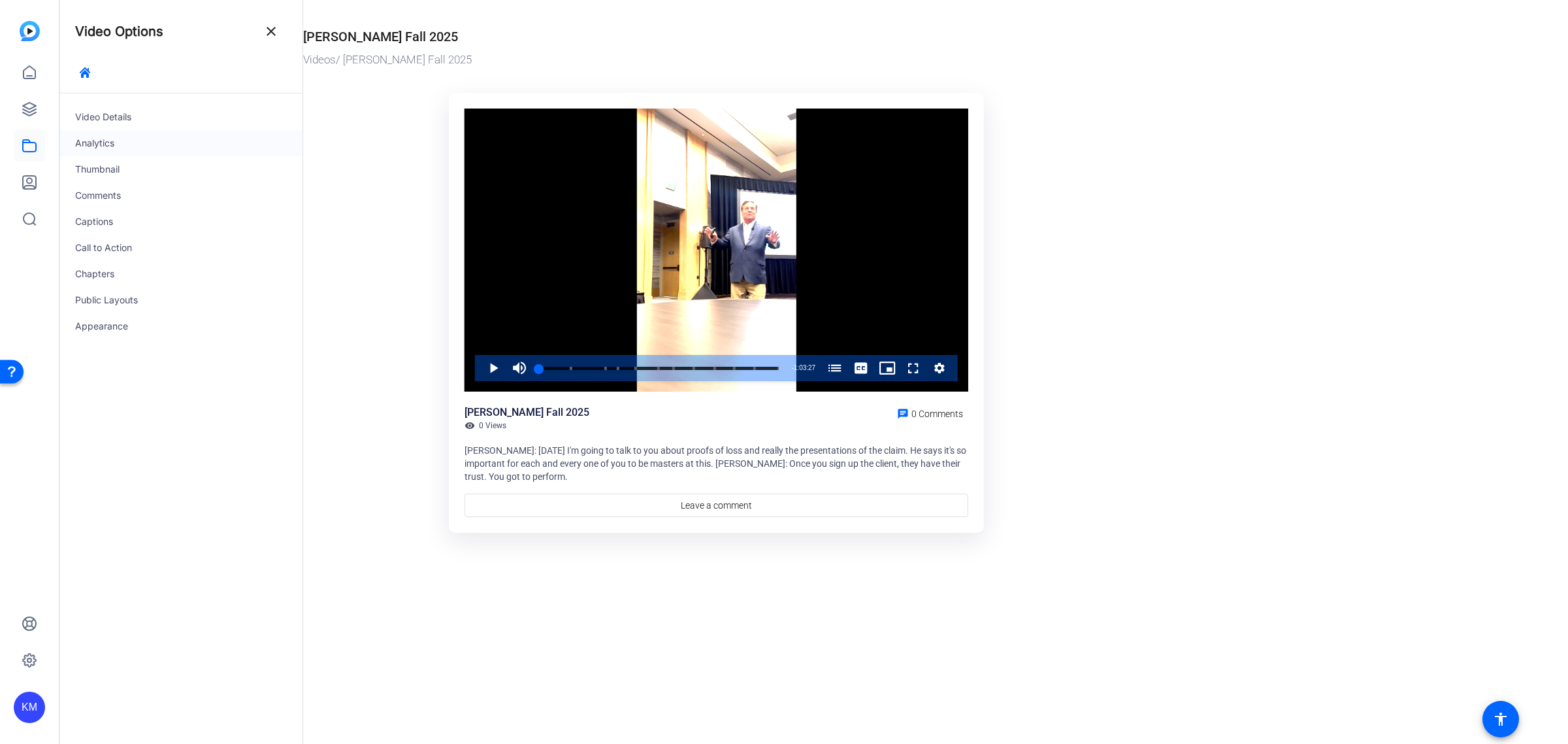
click at [113, 142] on div "Analytics" at bounding box center [181, 143] width 243 height 26
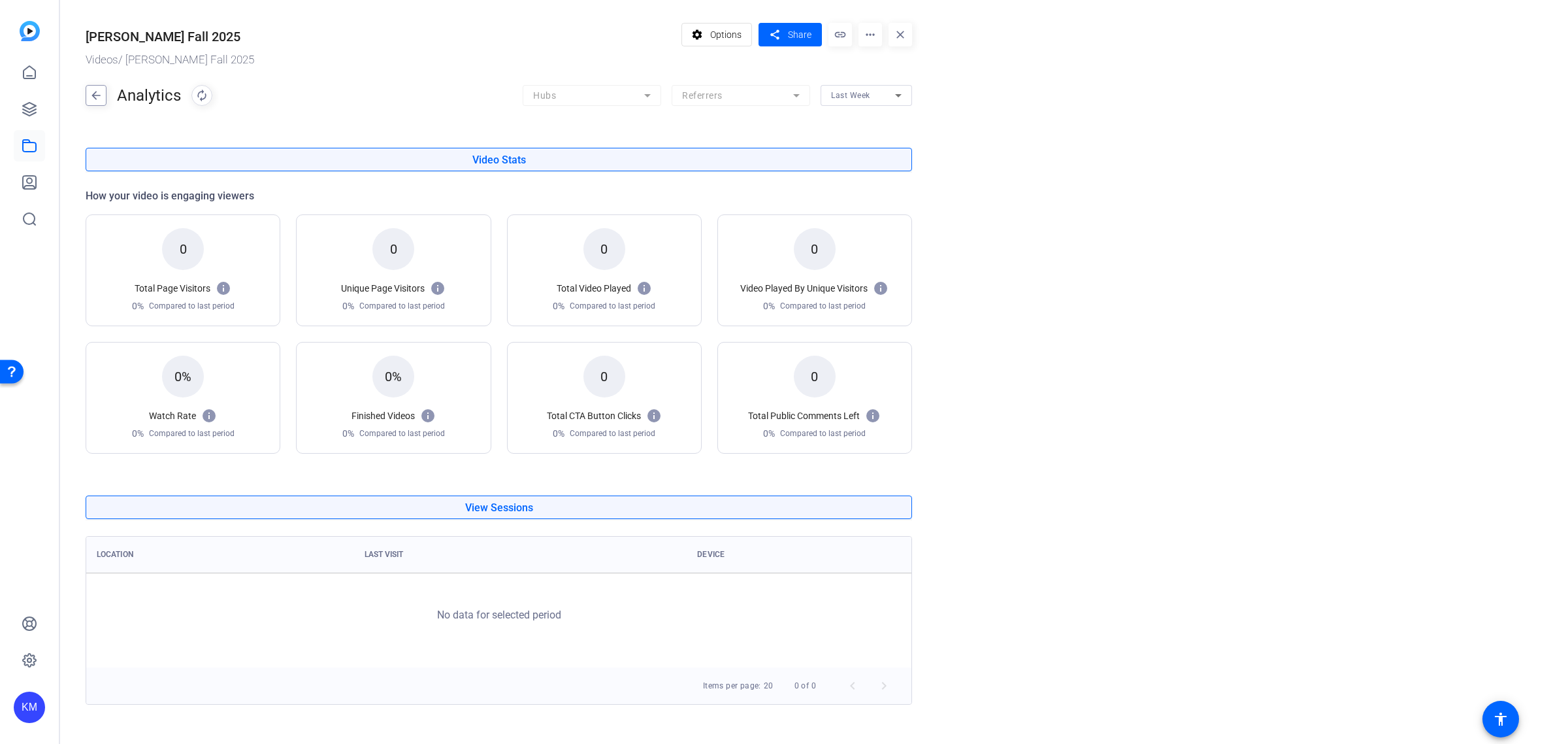
click at [98, 93] on mat-icon "arrow_back" at bounding box center [96, 95] width 20 height 21
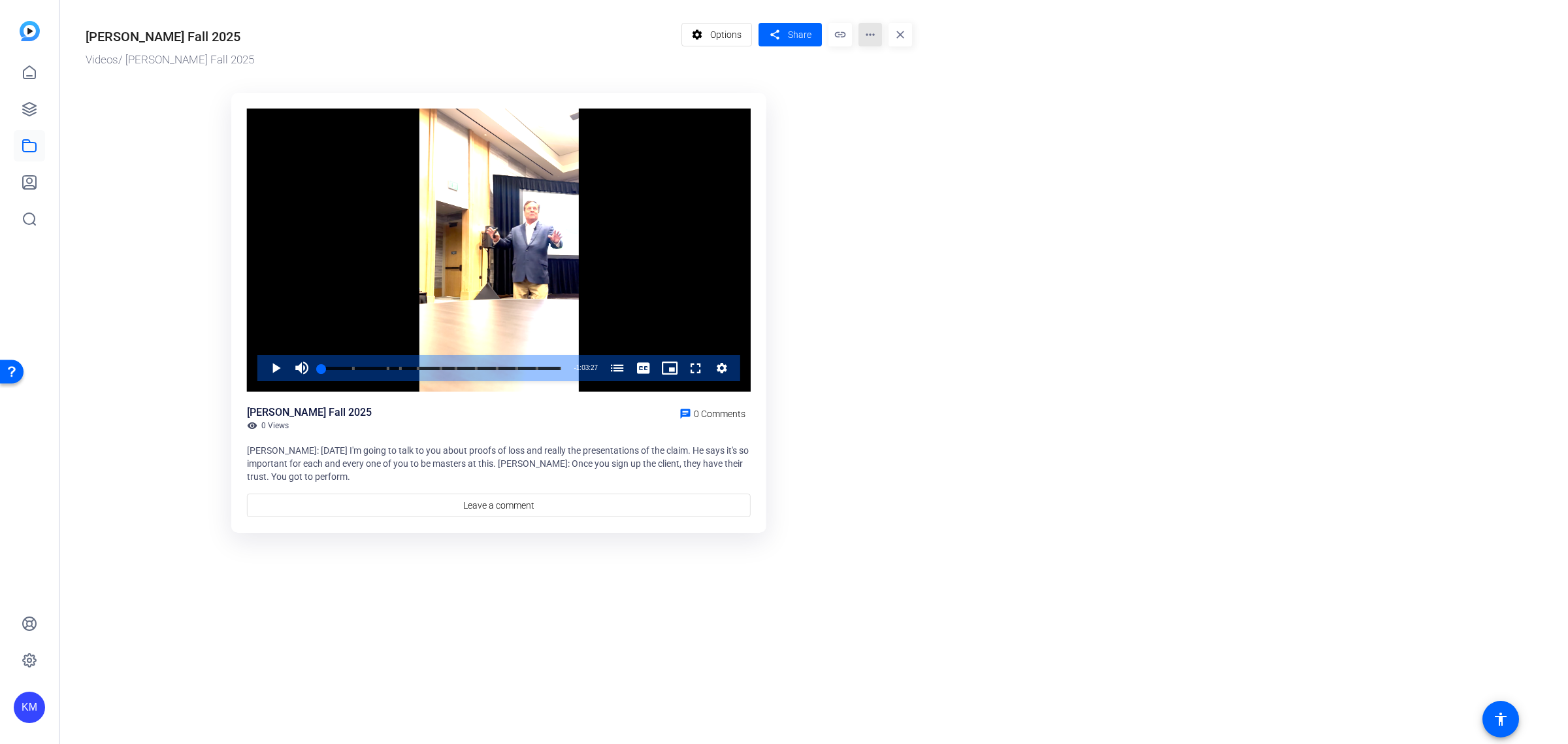
click at [868, 33] on mat-icon "more_horiz" at bounding box center [870, 34] width 24 height 24
click at [33, 111] on div at bounding box center [784, 372] width 1568 height 744
click at [34, 111] on icon at bounding box center [29, 109] width 16 height 16
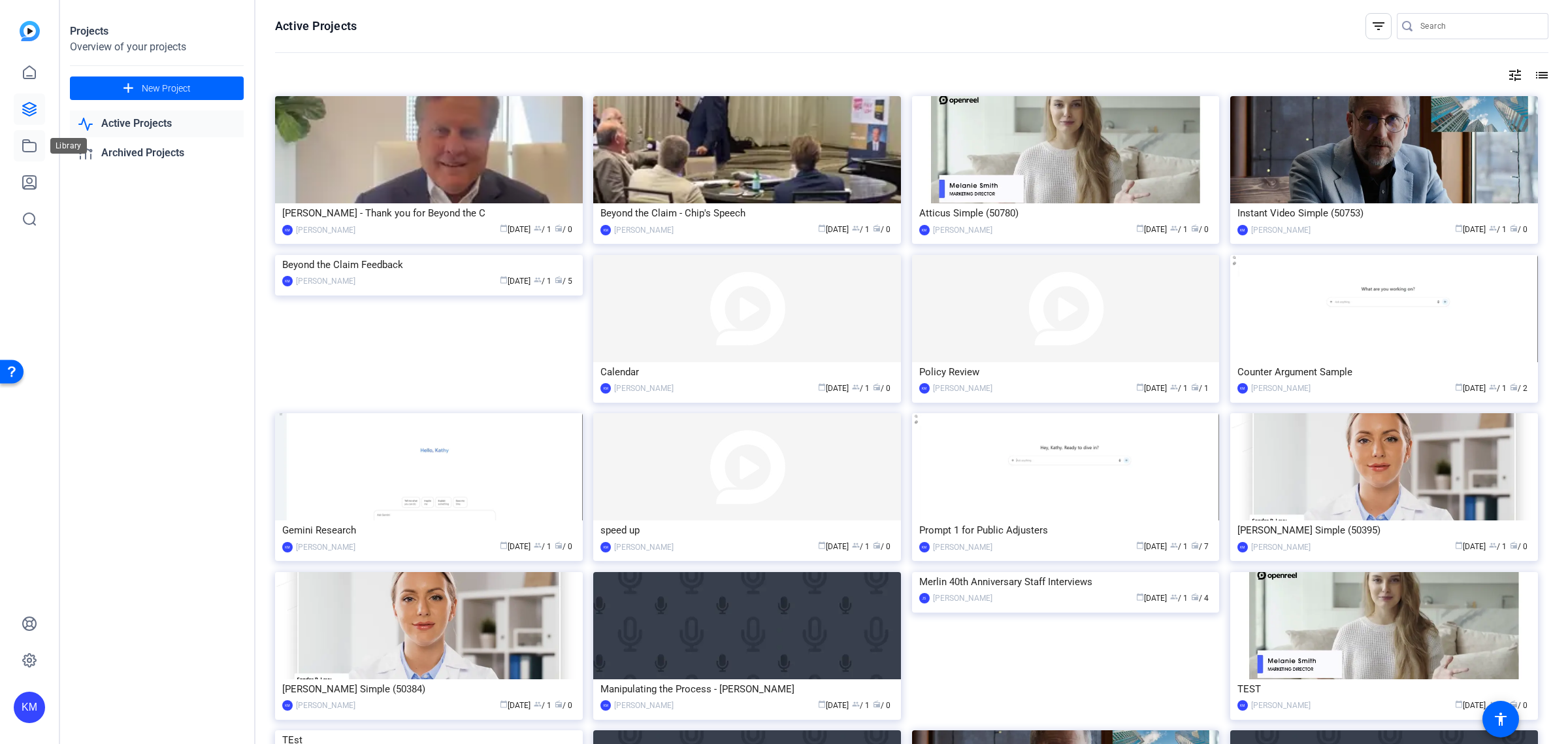
click at [34, 151] on icon at bounding box center [29, 145] width 13 height 11
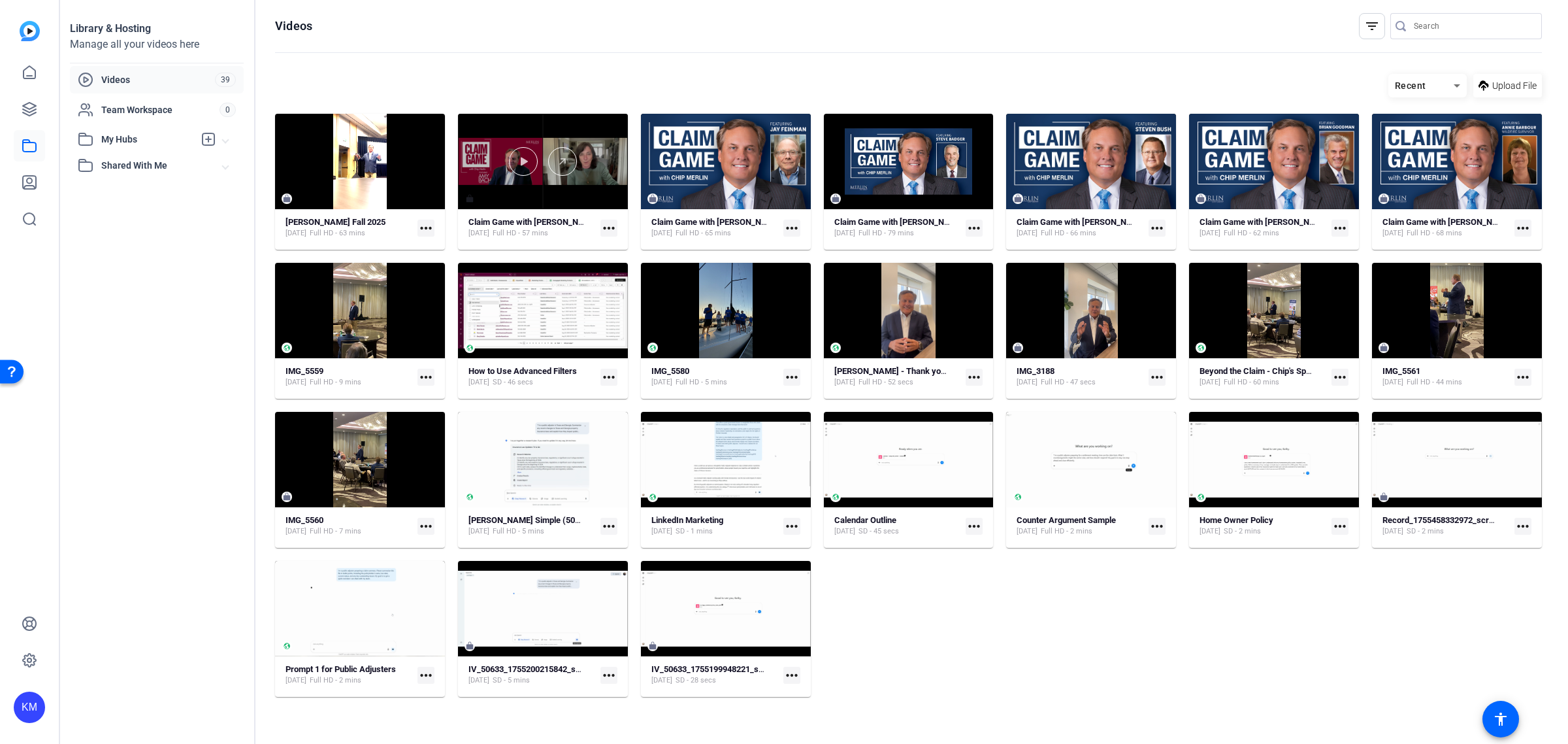
click at [604, 166] on div at bounding box center [542, 162] width 170 height 29
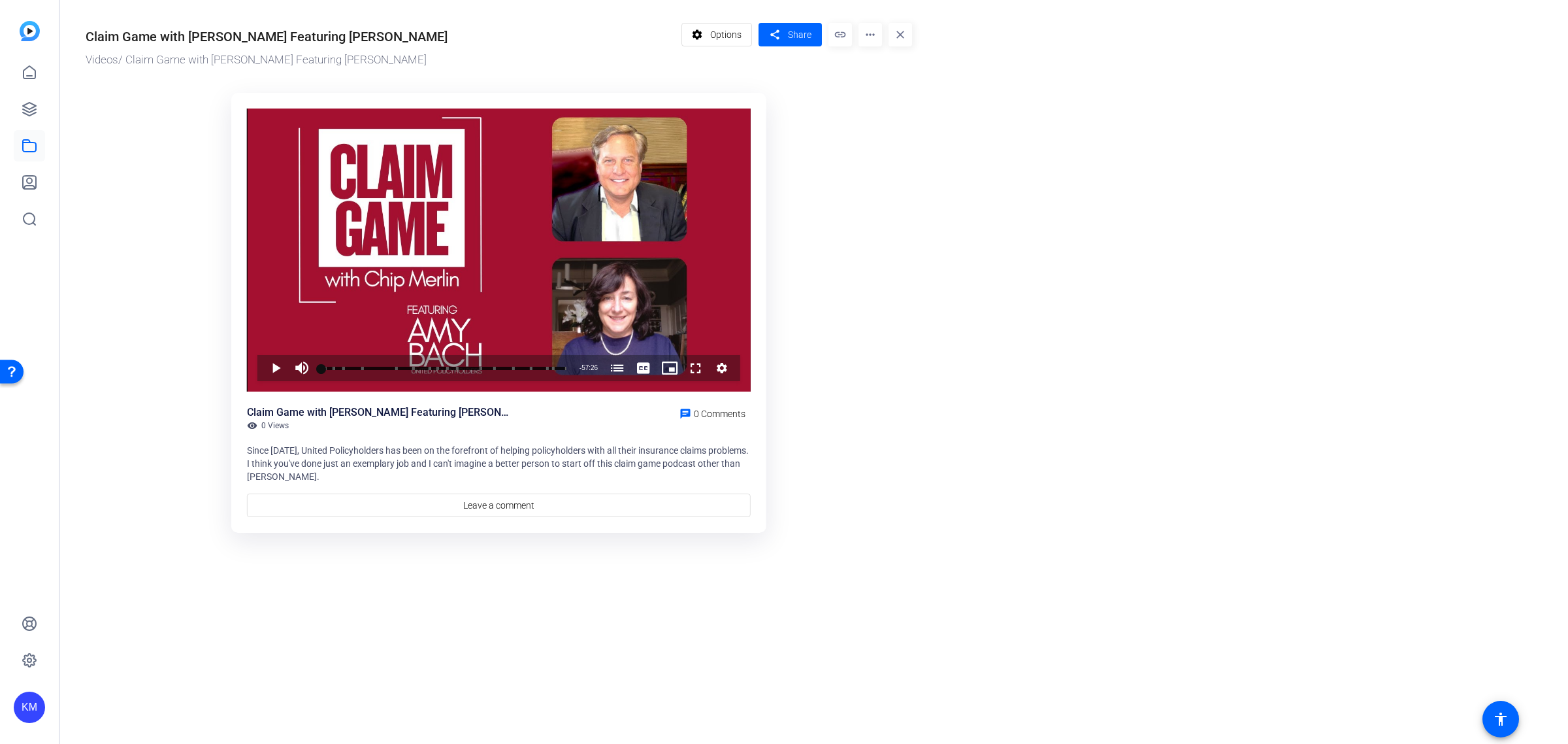
click at [869, 34] on mat-icon "more_horiz" at bounding box center [870, 34] width 24 height 24
click at [893, 105] on span "Extract Audio" at bounding box center [897, 106] width 57 height 16
click at [866, 37] on mat-icon "more_horiz" at bounding box center [870, 34] width 24 height 24
click at [866, 37] on div at bounding box center [784, 372] width 1568 height 744
click at [26, 139] on icon at bounding box center [29, 146] width 16 height 16
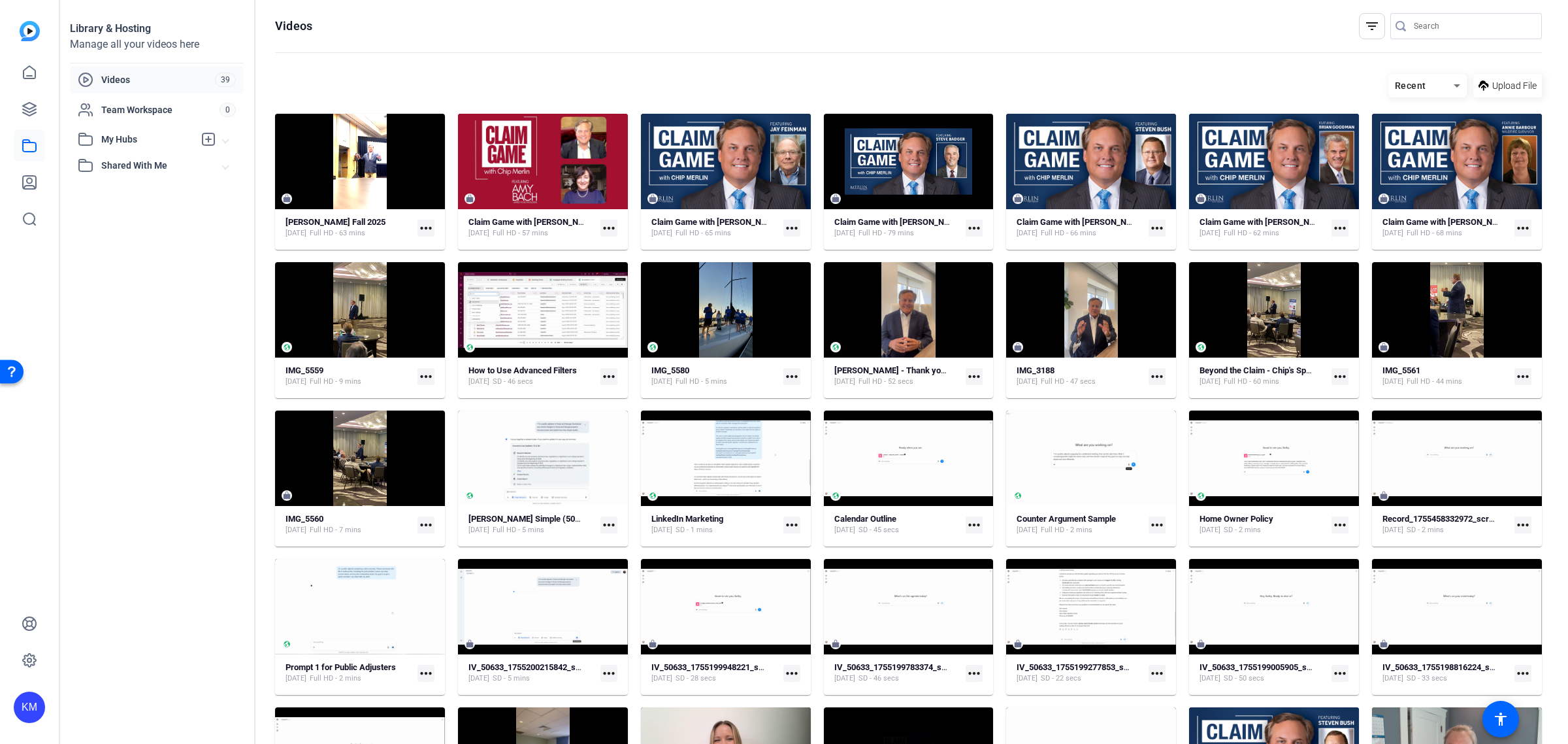
click at [148, 134] on span "My Hubs" at bounding box center [148, 140] width 93 height 14
click at [31, 106] on icon at bounding box center [29, 109] width 16 height 16
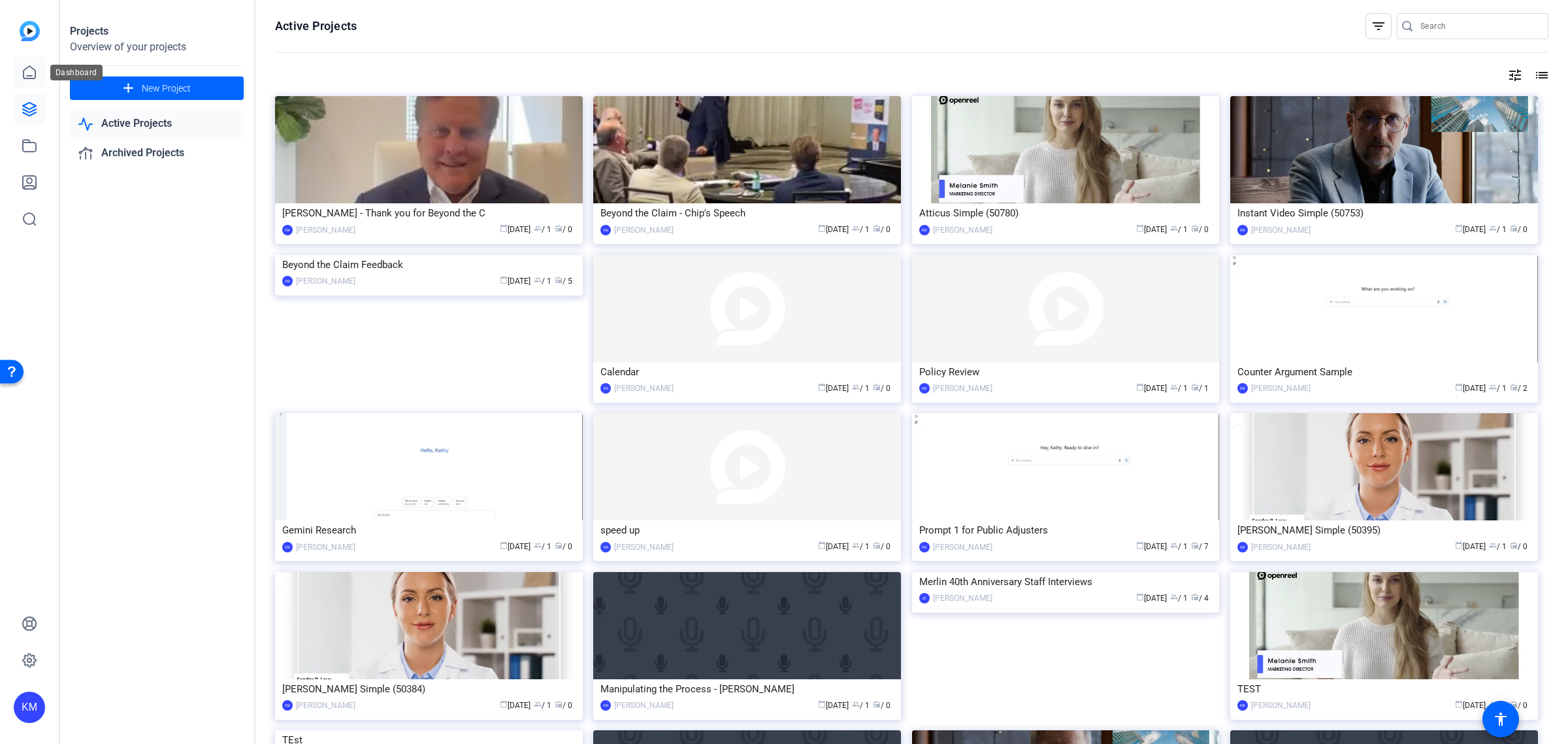
click at [30, 69] on icon at bounding box center [29, 72] width 16 height 16
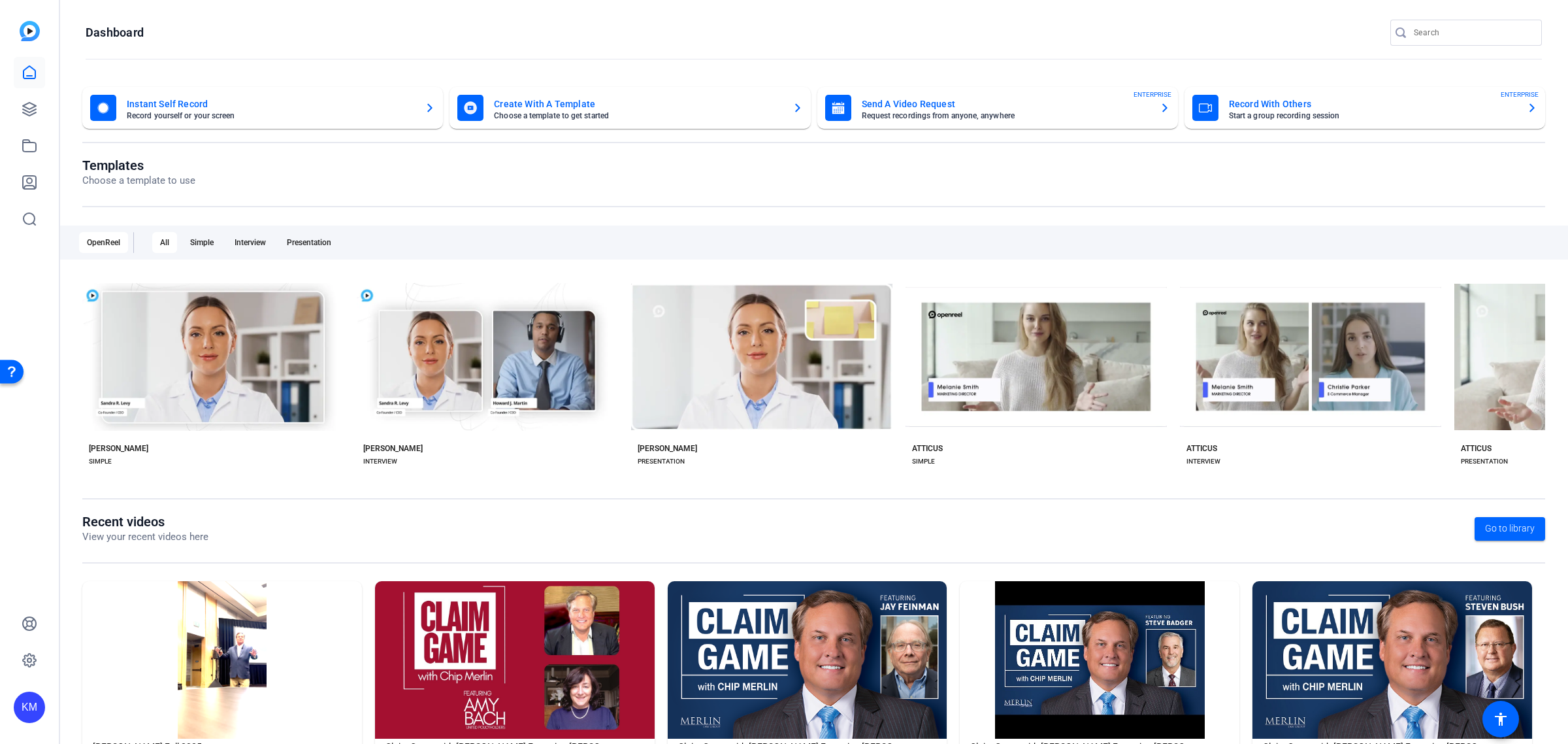
click at [30, 30] on img at bounding box center [30, 31] width 21 height 21
click at [30, 208] on link at bounding box center [29, 218] width 31 height 31
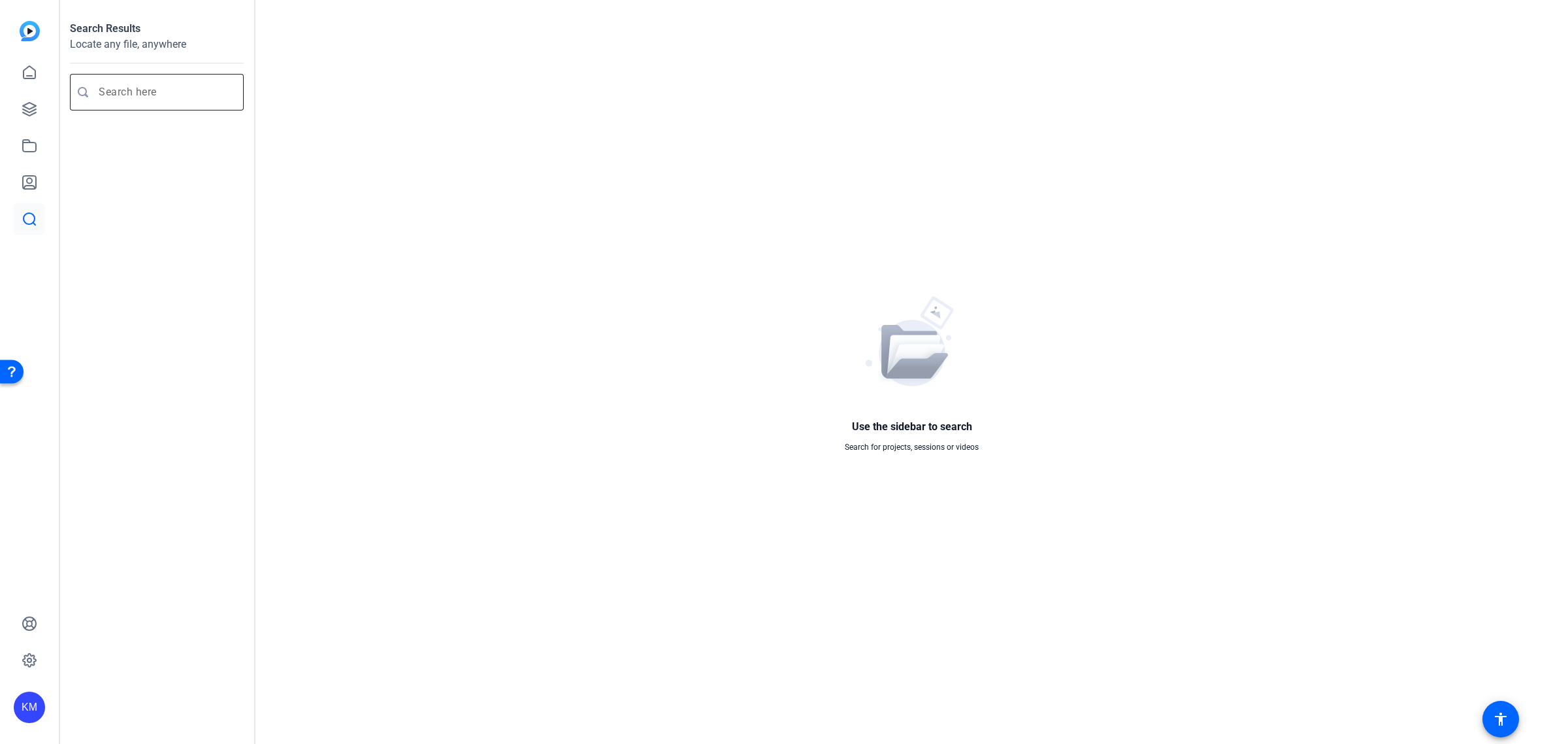
click at [99, 92] on input "Enter search query" at bounding box center [163, 92] width 130 height 16
type input "audio"
click at [31, 143] on icon at bounding box center [29, 145] width 13 height 11
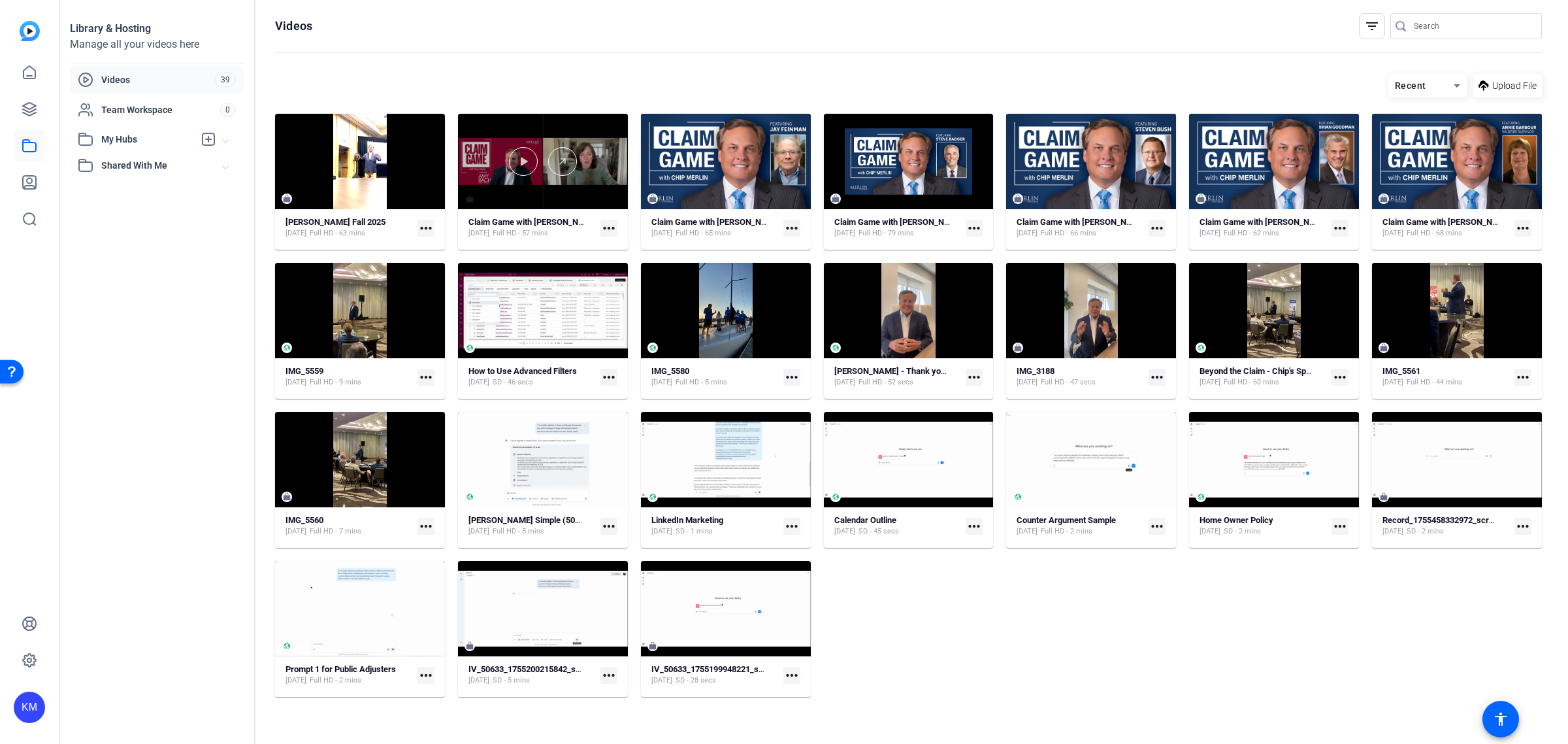
click at [599, 158] on div at bounding box center [542, 162] width 170 height 29
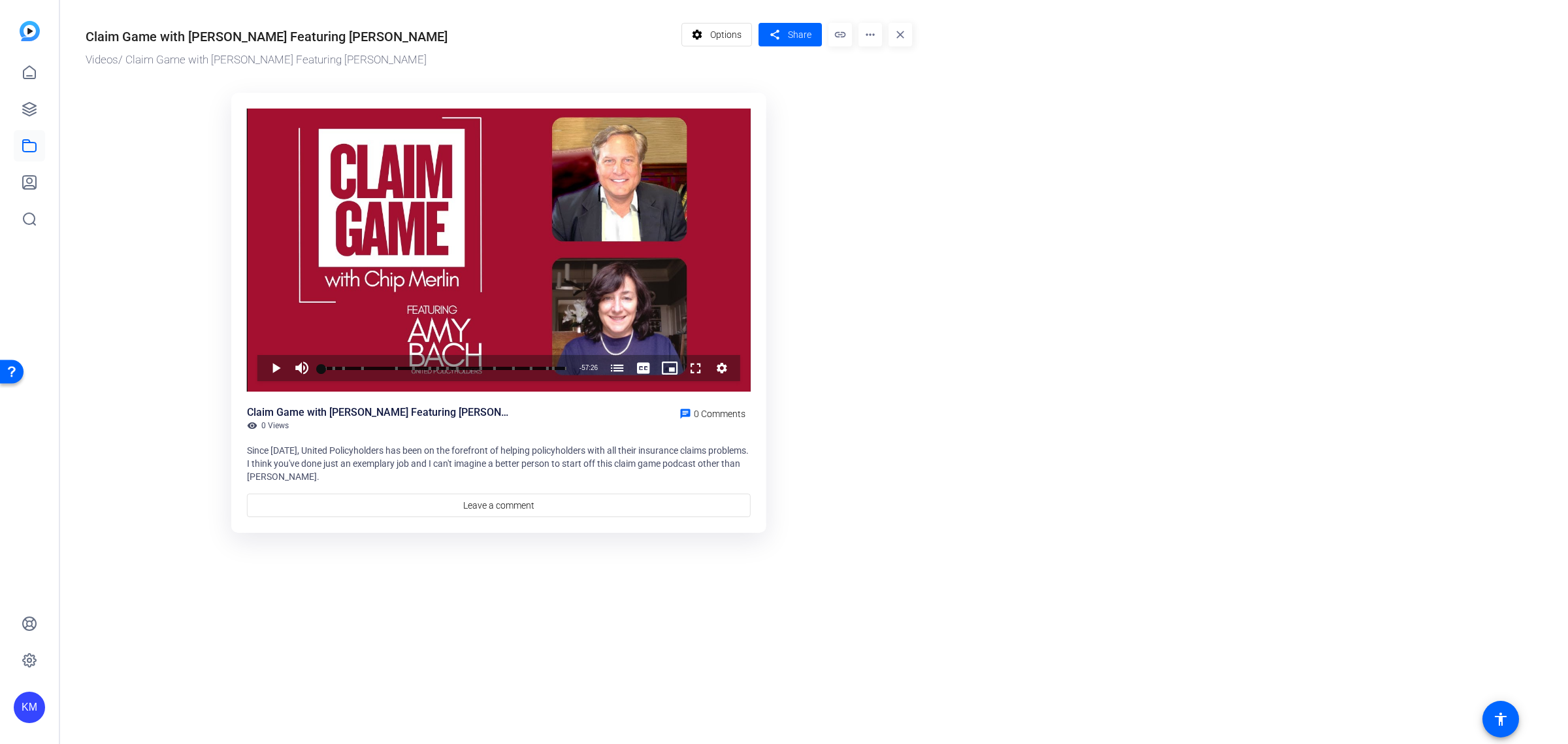
click at [872, 34] on mat-icon "more_horiz" at bounding box center [870, 34] width 24 height 24
click at [892, 103] on span "Download Audio" at bounding box center [899, 106] width 62 height 16
